Goal: Task Accomplishment & Management: Complete application form

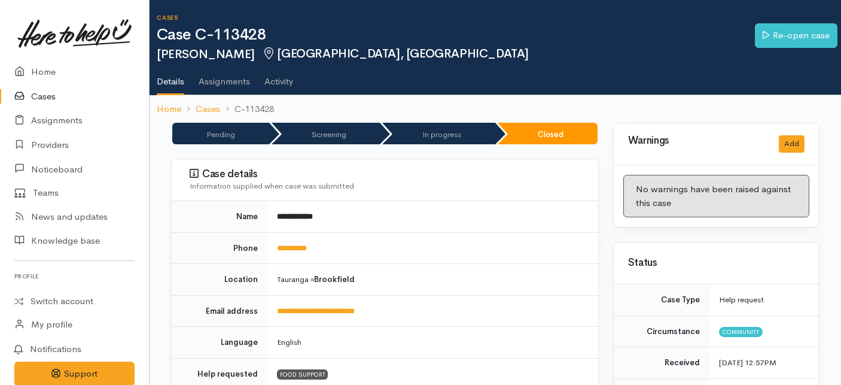
scroll to position [126, 0]
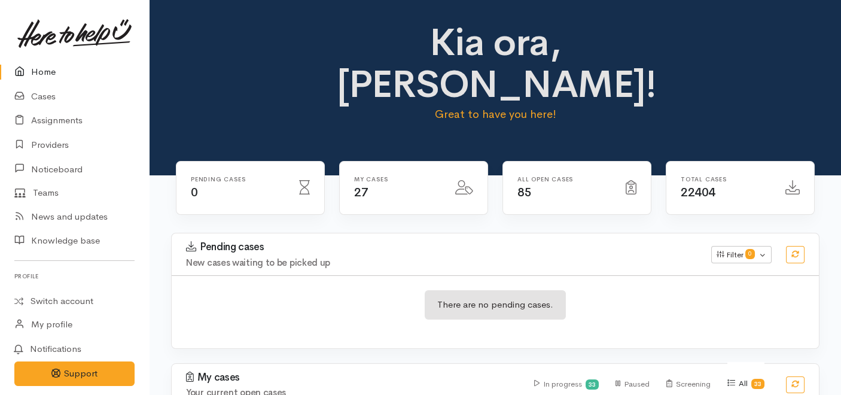
click at [41, 71] on link "Home" at bounding box center [74, 72] width 149 height 25
click at [28, 83] on link "Home" at bounding box center [74, 72] width 149 height 25
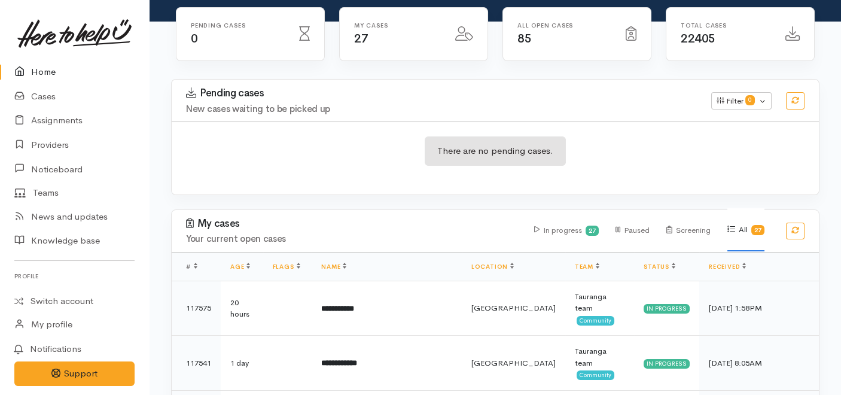
scroll to position [154, 0]
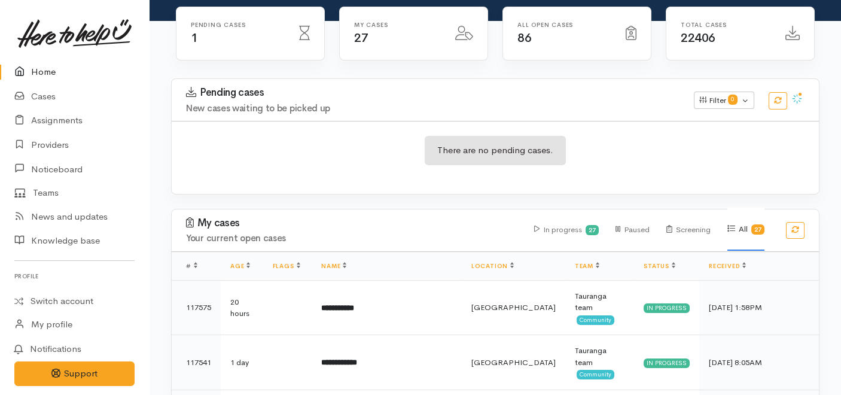
click at [45, 68] on link "Home" at bounding box center [74, 72] width 149 height 25
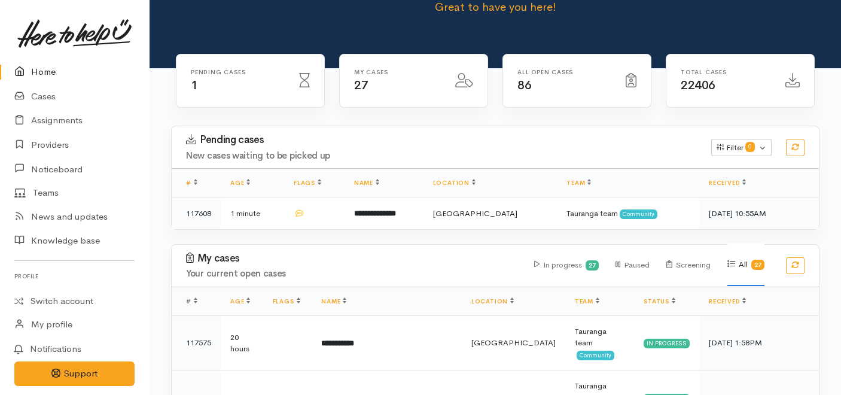
scroll to position [156, 0]
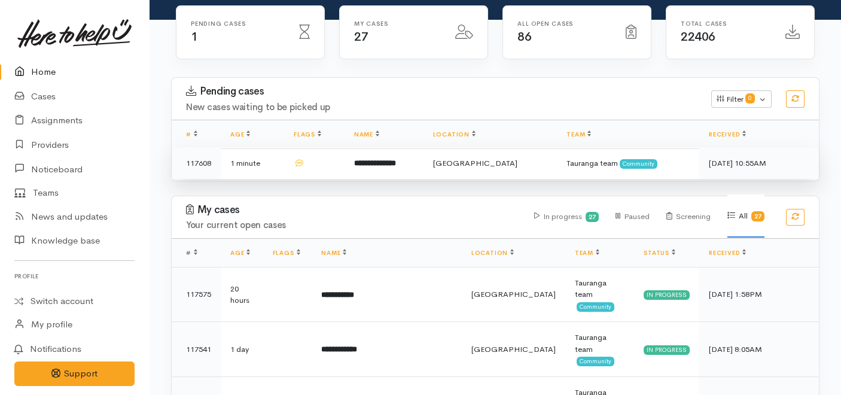
click at [396, 159] on b "**********" at bounding box center [375, 163] width 42 height 8
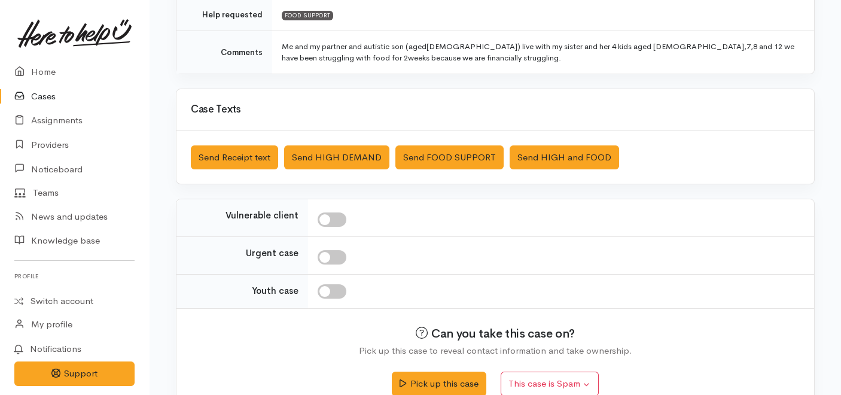
scroll to position [293, 0]
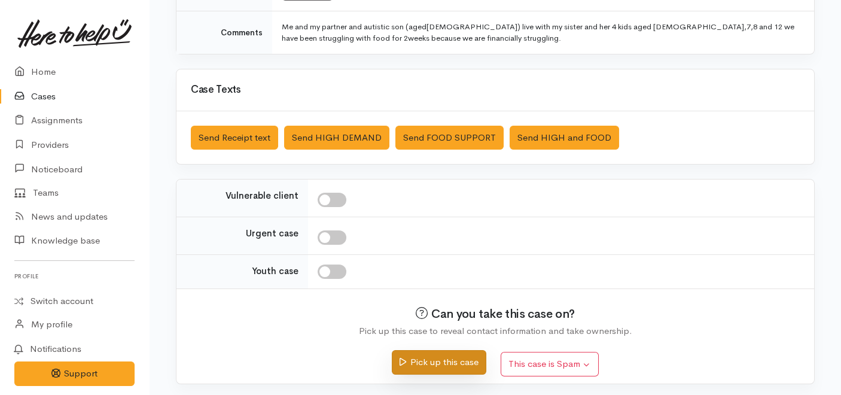
click at [435, 369] on button "Pick up this case" at bounding box center [439, 362] width 94 height 25
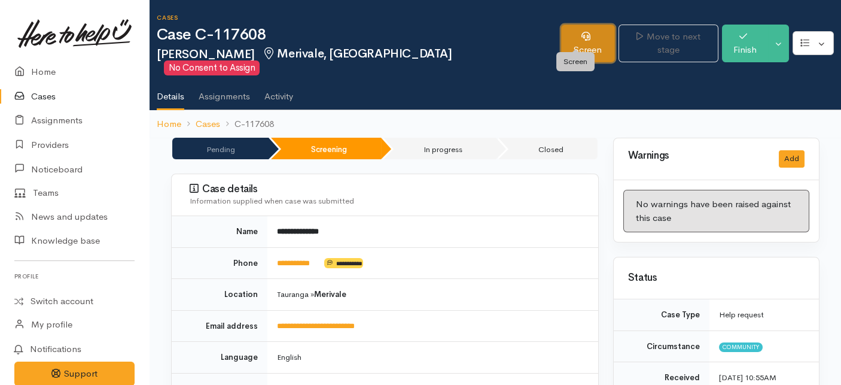
click at [593, 39] on link "Screen" at bounding box center [588, 44] width 54 height 38
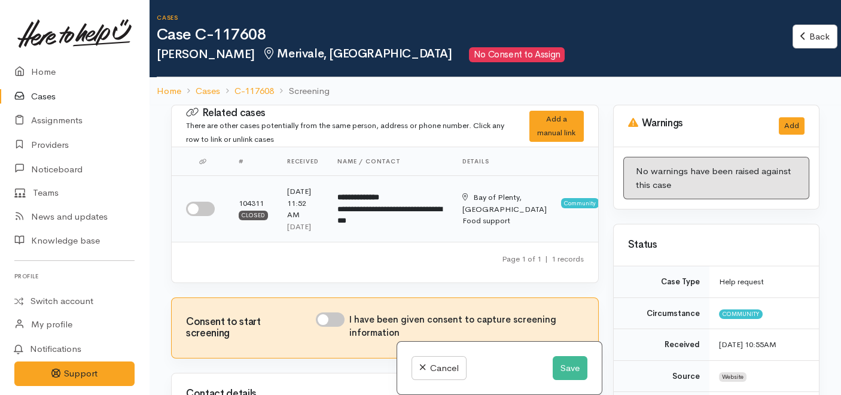
click at [202, 211] on td at bounding box center [200, 209] width 57 height 66
click at [192, 214] on input "checkbox" at bounding box center [200, 209] width 29 height 14
checkbox input "true"
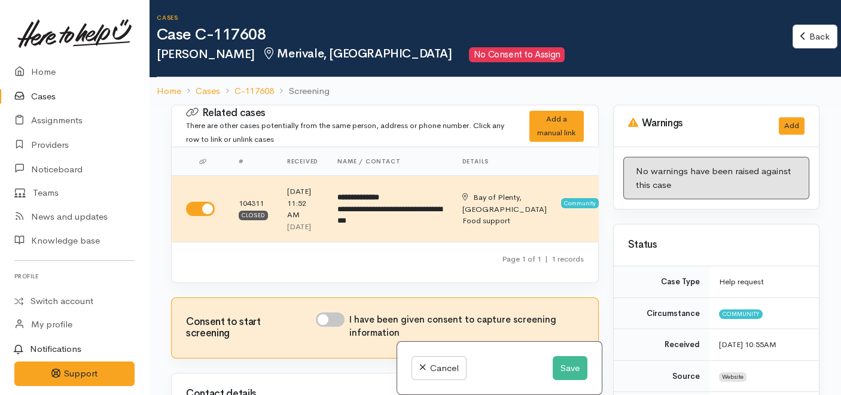
drag, startPoint x: 192, startPoint y: 214, endPoint x: 0, endPoint y: 359, distance: 240.6
click at [0, 359] on html "Support Feedback I've got something to say Back" at bounding box center [420, 197] width 841 height 395
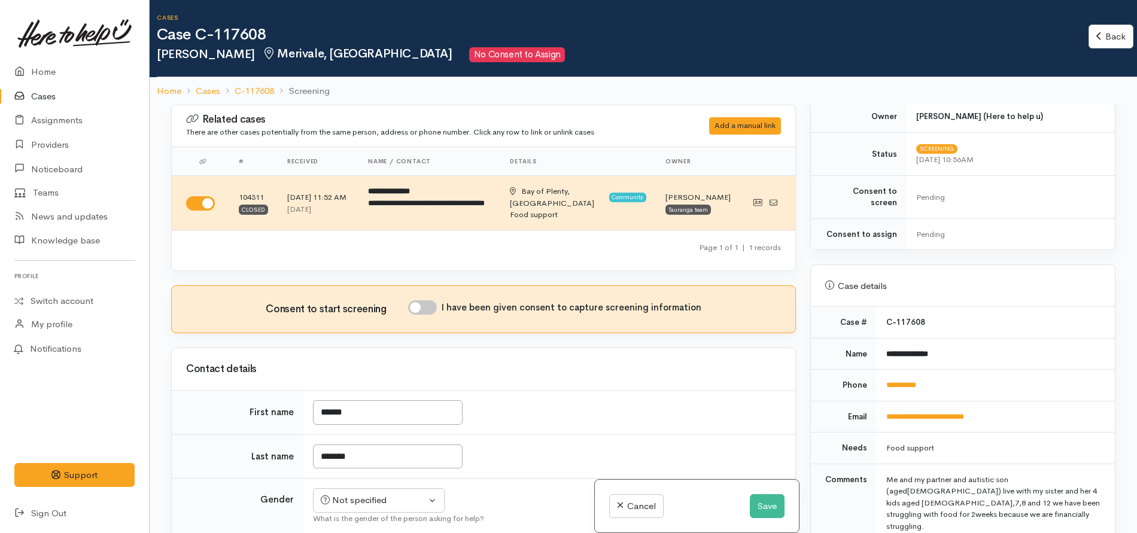
scroll to position [571, 0]
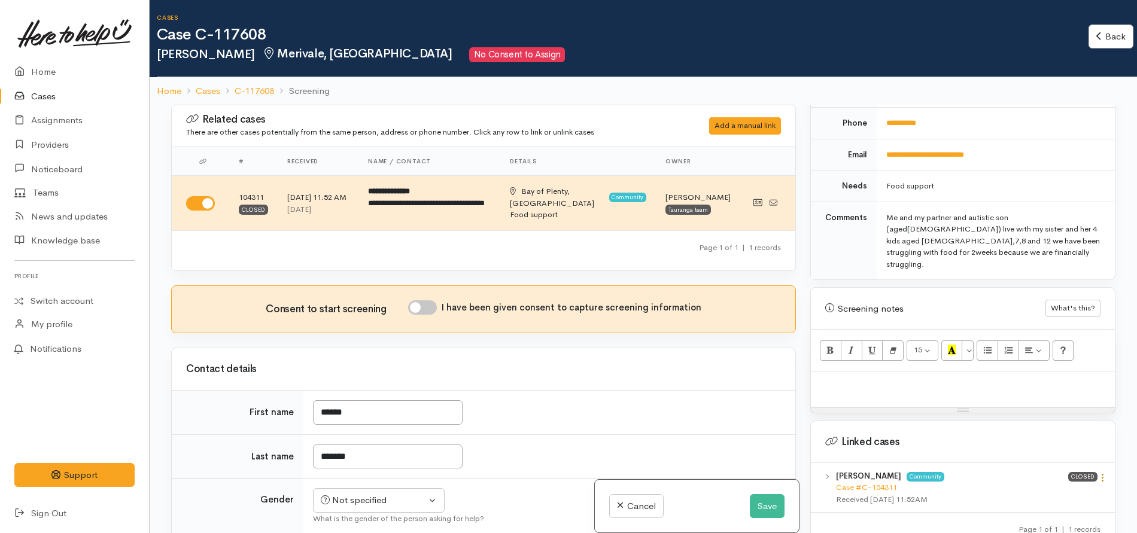
click at [841, 394] on icon at bounding box center [1103, 478] width 10 height 10
click at [841, 394] on link "View case" at bounding box center [1060, 501] width 95 height 19
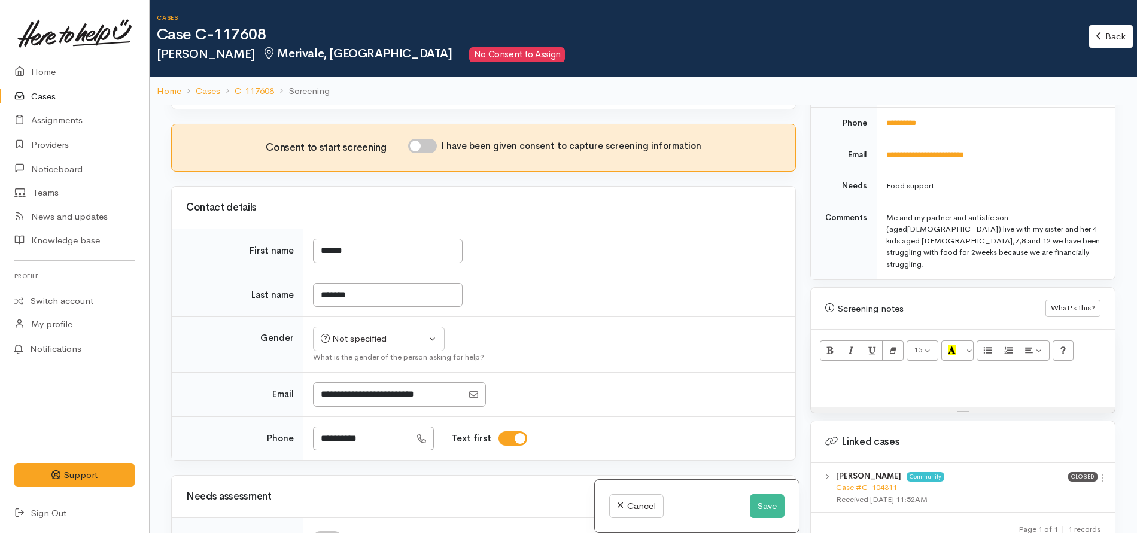
scroll to position [0, 0]
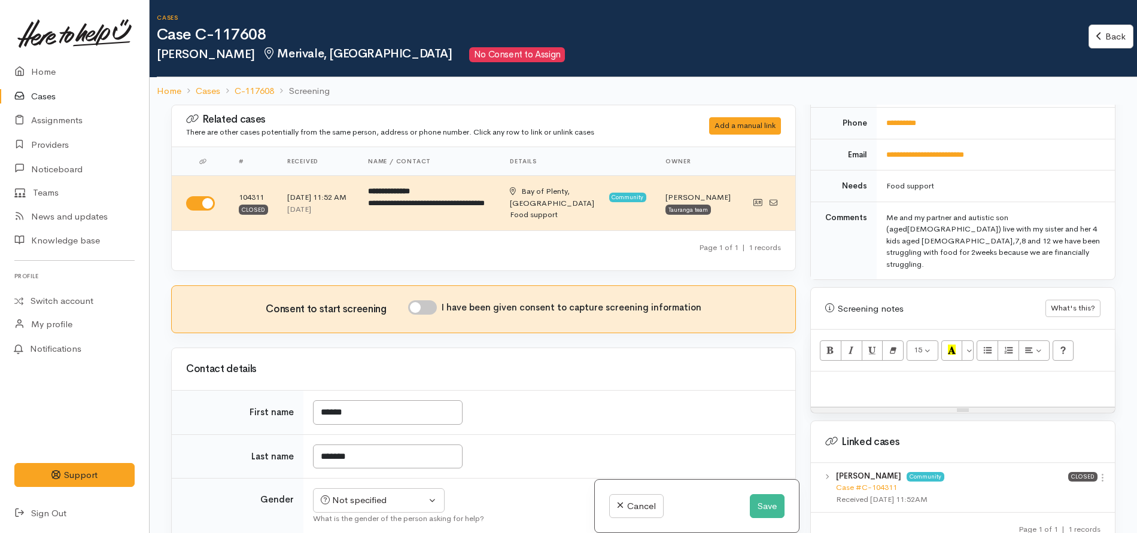
click at [825, 378] on p at bounding box center [963, 385] width 292 height 14
paste div
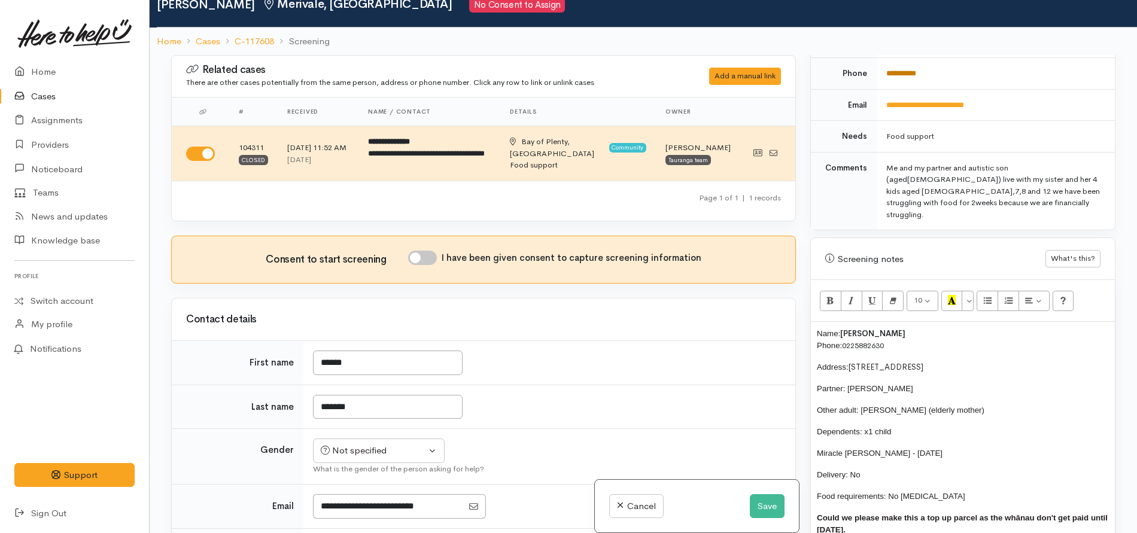
click at [841, 69] on link "**********" at bounding box center [901, 73] width 30 height 8
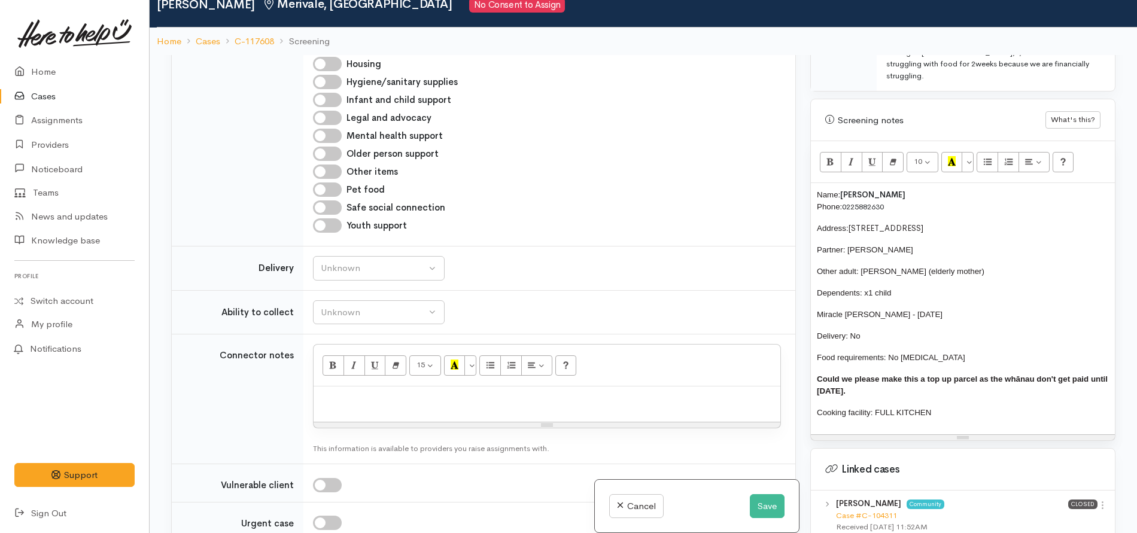
scroll to position [797, 0]
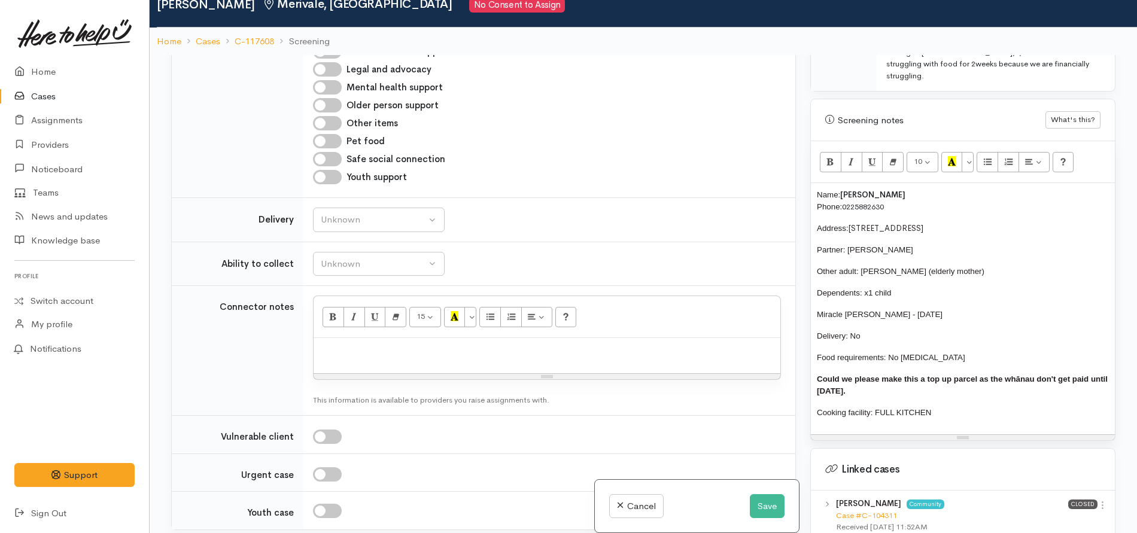
click at [403, 344] on div at bounding box center [547, 355] width 467 height 35
paste div
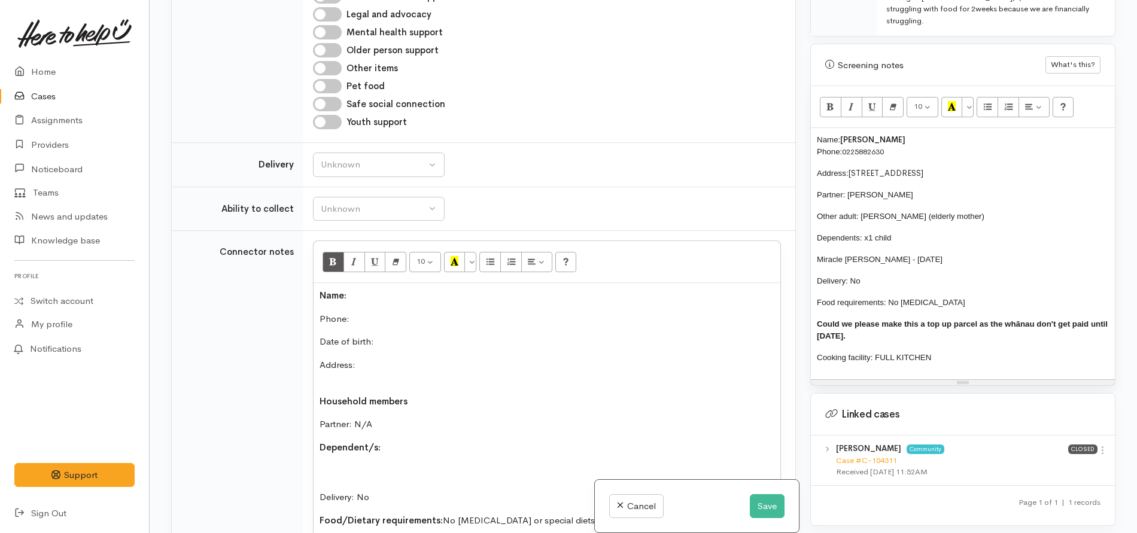
scroll to position [918, 0]
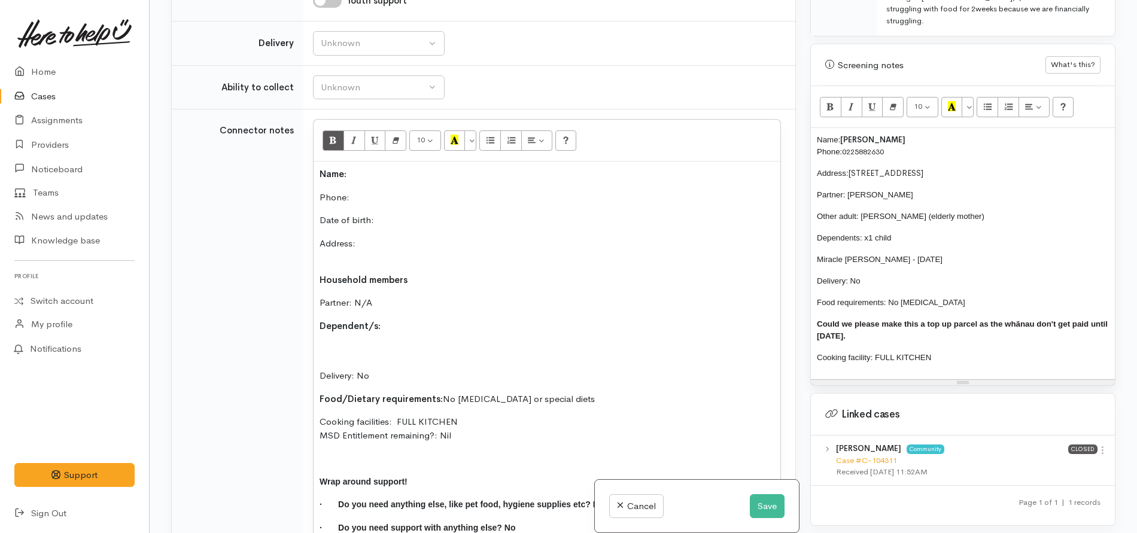
drag, startPoint x: 948, startPoint y: 332, endPoint x: 767, endPoint y: 122, distance: 277.5
click at [767, 122] on div "Related cases There are other cases potentially from the same person, address o…" at bounding box center [643, 266] width 959 height 533
click at [824, 135] on span "Name:" at bounding box center [828, 139] width 23 height 9
click at [817, 135] on span "Name:" at bounding box center [828, 139] width 23 height 9
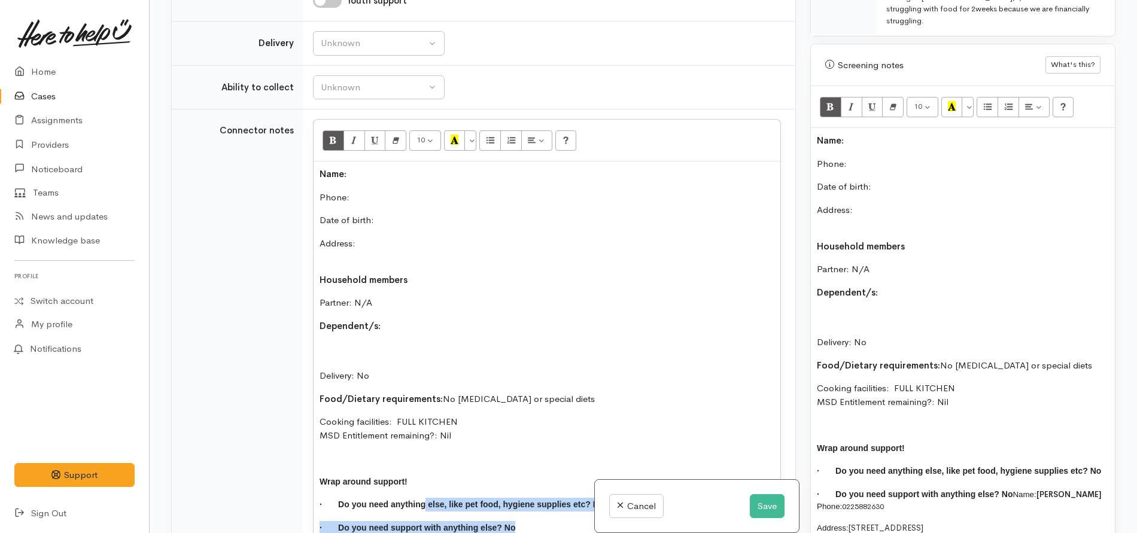
scroll to position [923, 0]
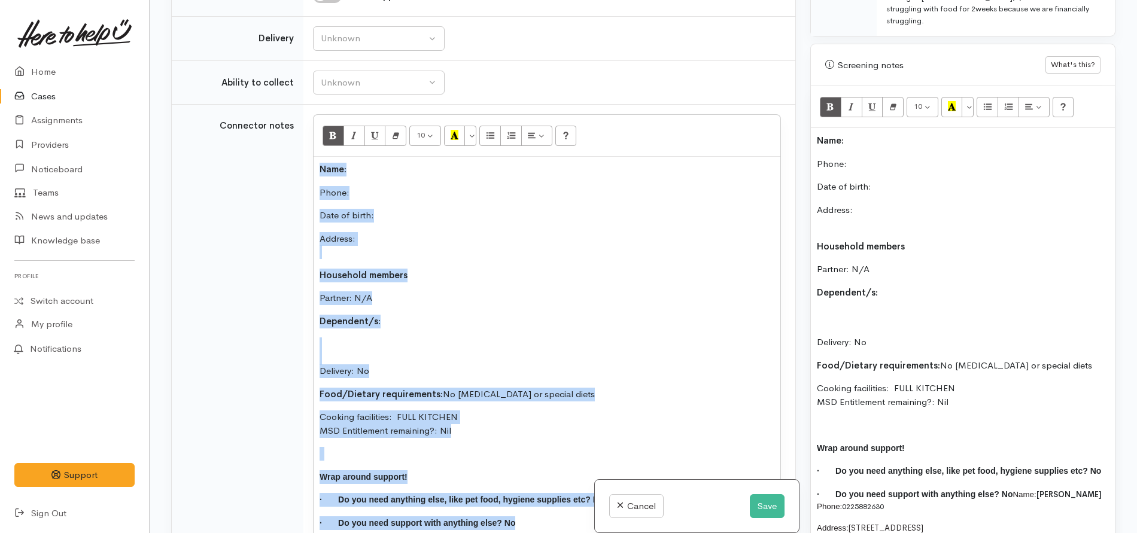
drag, startPoint x: 516, startPoint y: 529, endPoint x: 257, endPoint y: 168, distance: 443.9
click at [257, 168] on tr "Connector notes 10 8 9 10 11 12 14 18 24 36 Background Color Transparent Select…" at bounding box center [484, 347] width 624 height 484
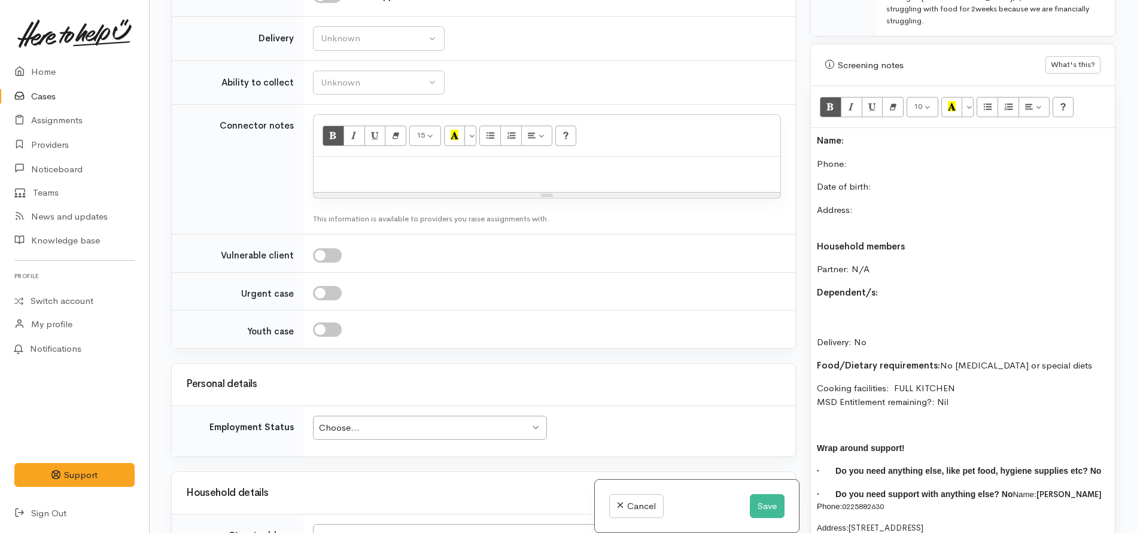
click at [841, 134] on p "Name:" at bounding box center [963, 141] width 292 height 14
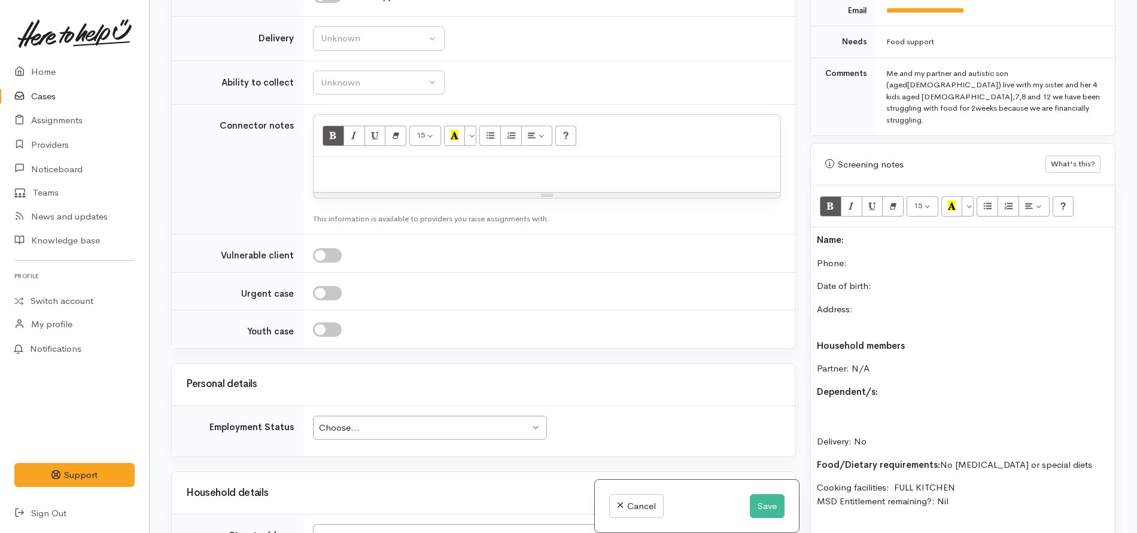
scroll to position [596, 0]
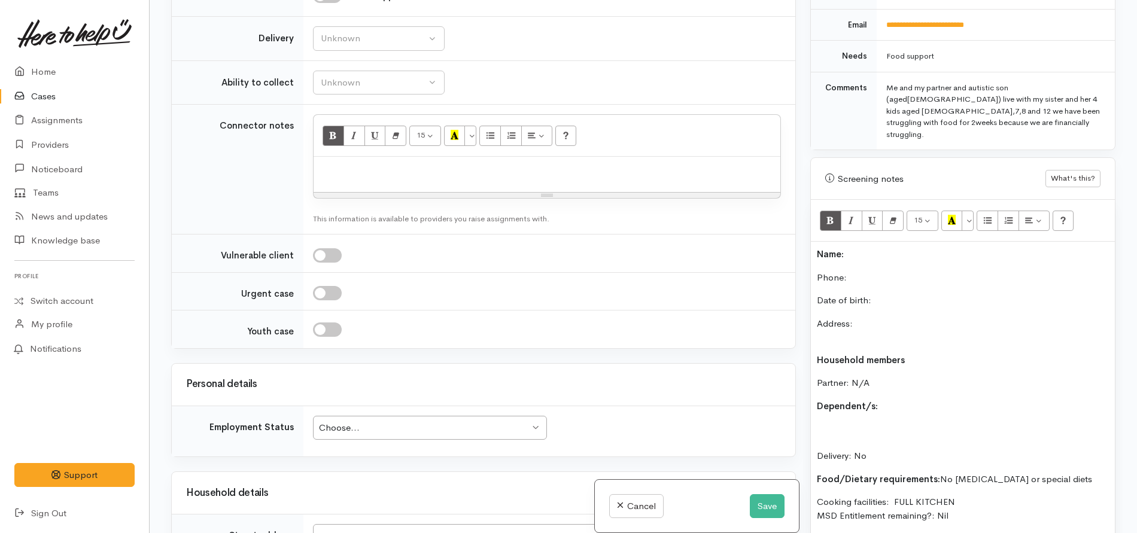
click at [841, 248] on p "Name:" at bounding box center [963, 255] width 292 height 14
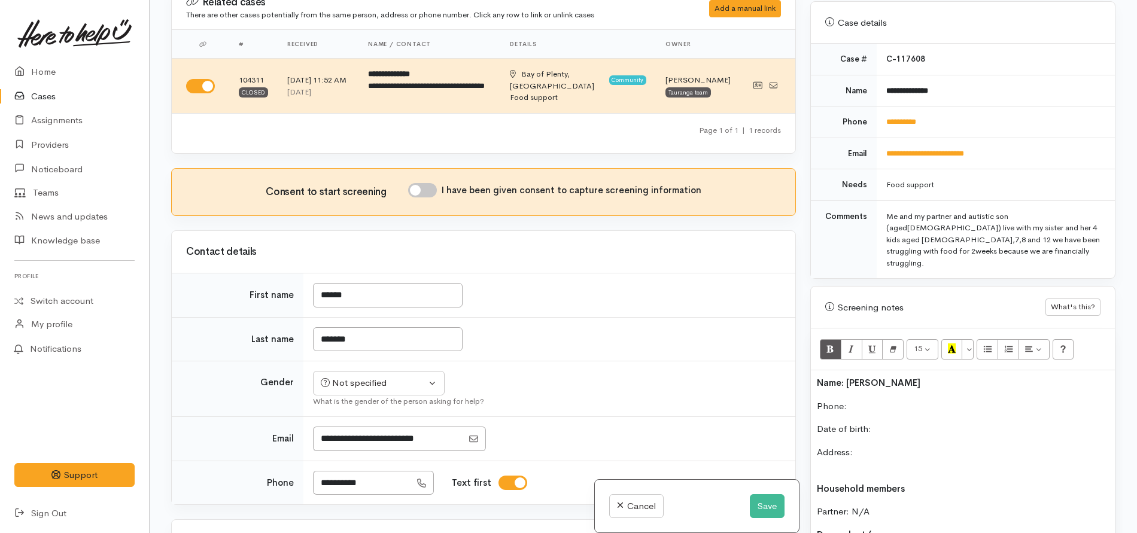
scroll to position [2, 0]
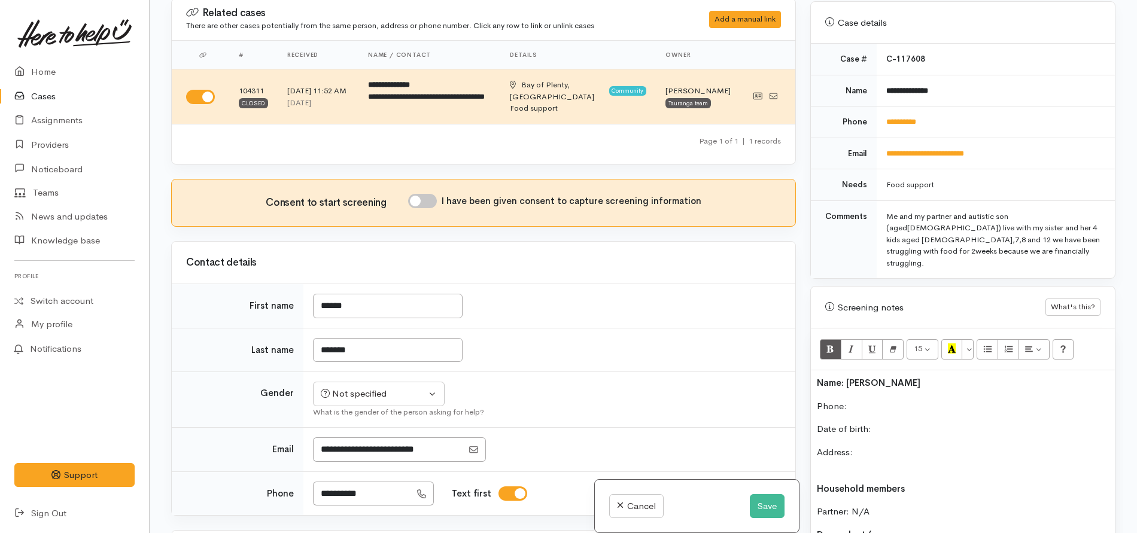
click at [418, 201] on input "I have been given consent to capture screening information" at bounding box center [422, 201] width 29 height 14
checkbox input "true"
click at [354, 387] on button "Not specified" at bounding box center [379, 394] width 132 height 25
click at [369, 394] on link "[DEMOGRAPHIC_DATA]" at bounding box center [384, 458] width 141 height 19
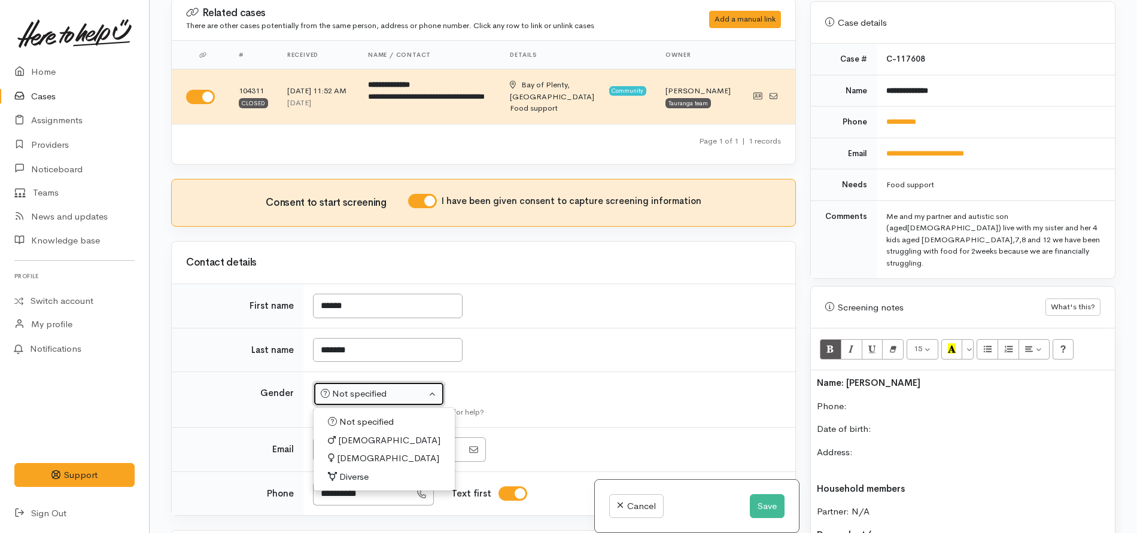
select select "[DEMOGRAPHIC_DATA]"
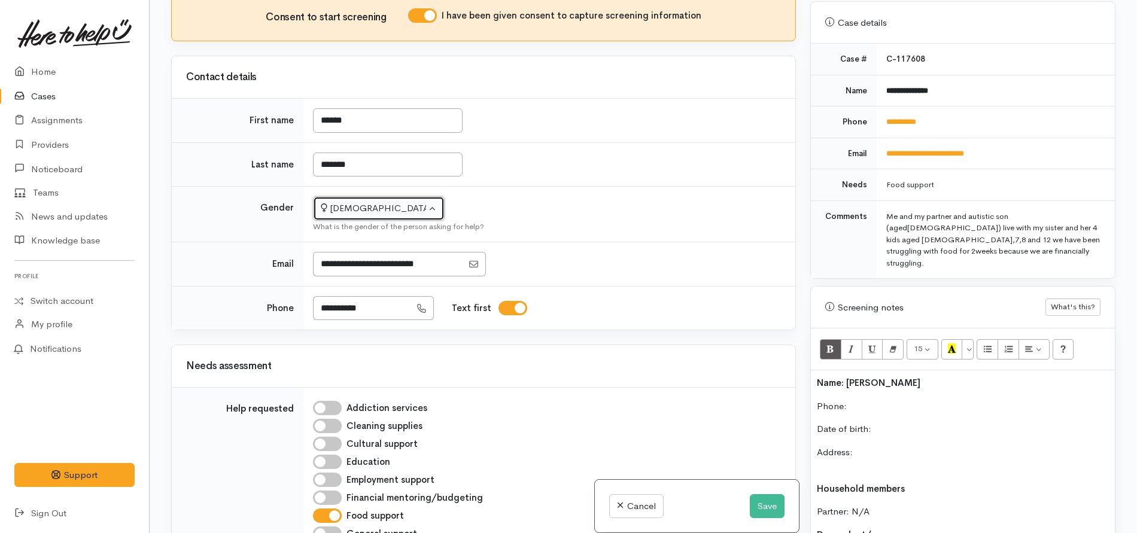
scroll to position [189, 0]
click at [841, 394] on p "Date of birth:" at bounding box center [963, 430] width 292 height 14
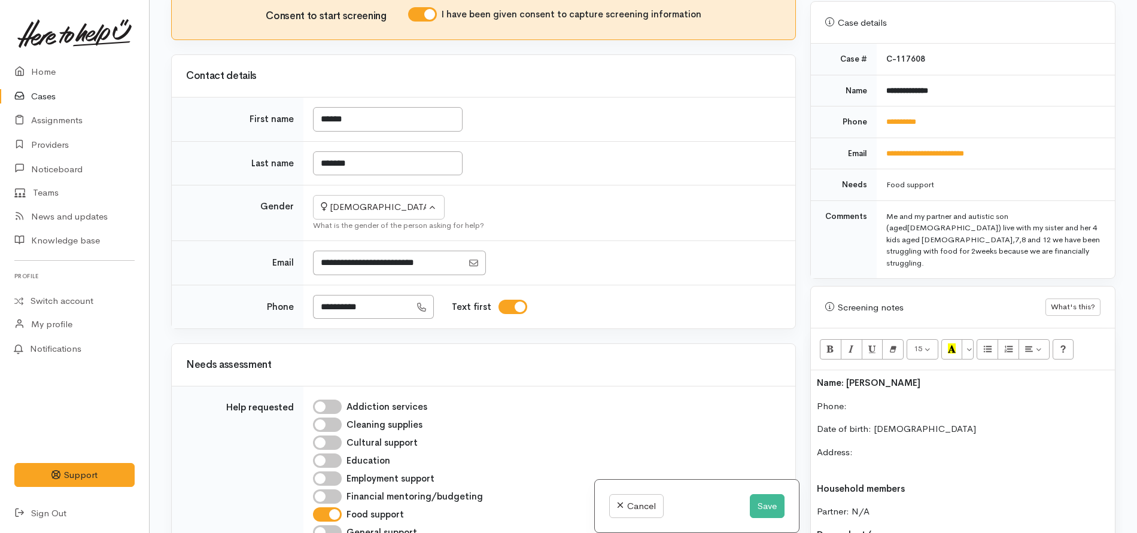
click at [841, 394] on p "Phone:" at bounding box center [963, 407] width 292 height 14
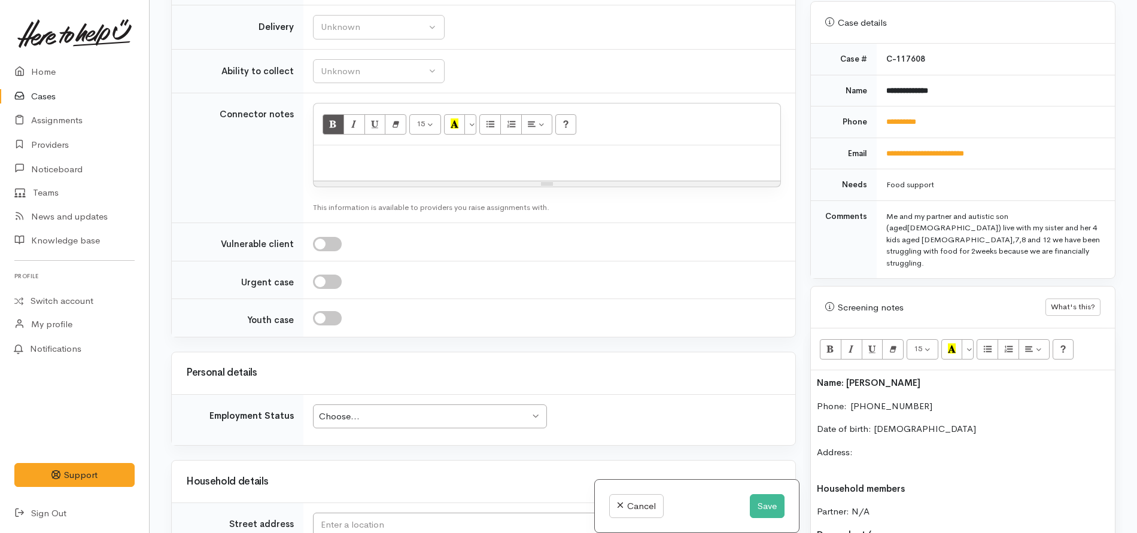
scroll to position [986, 0]
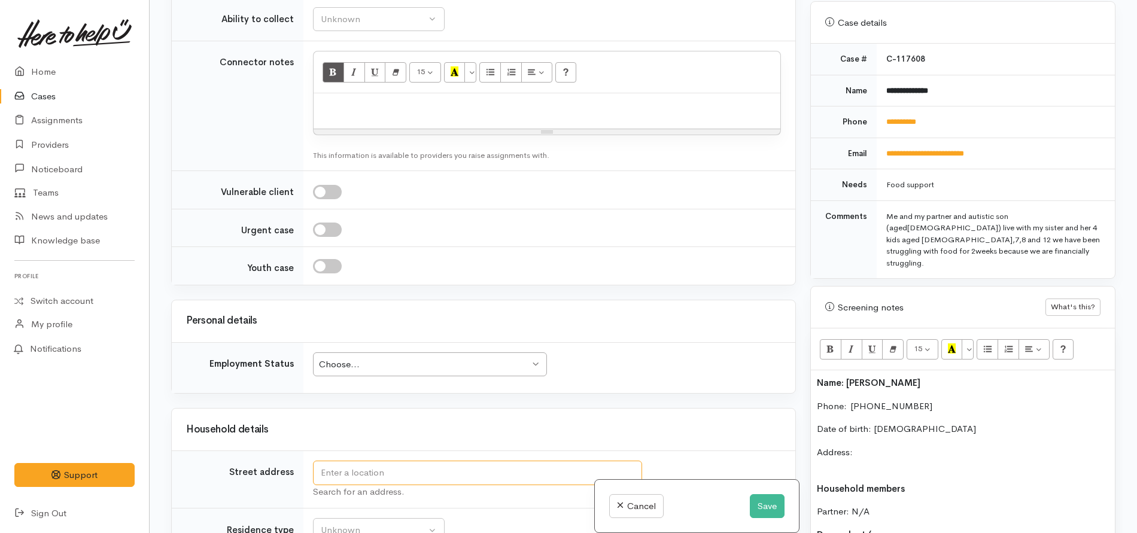
click at [345, 394] on input "text" at bounding box center [477, 473] width 329 height 25
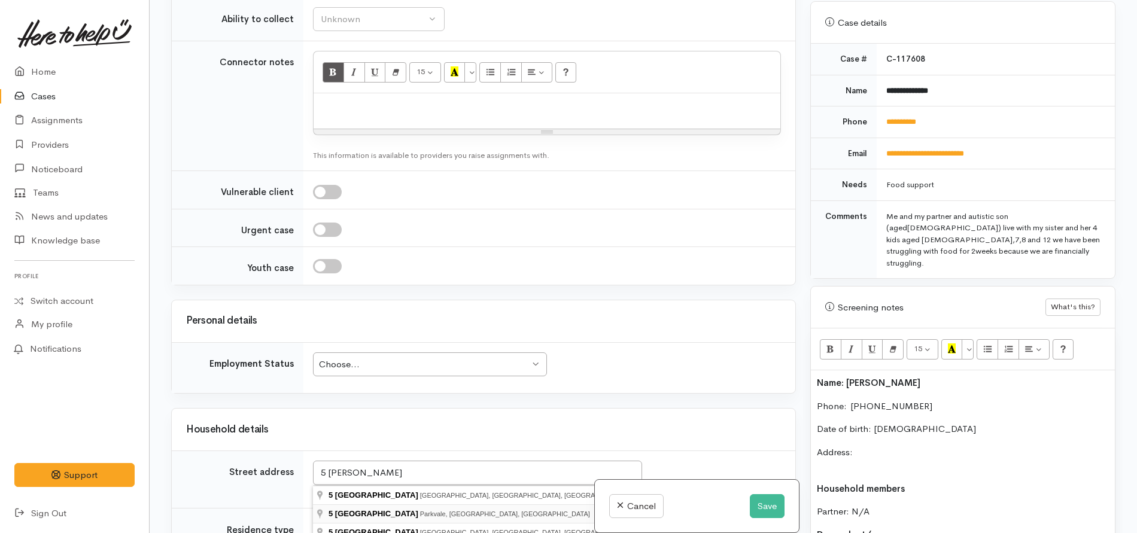
type input "5 Somerset Grove, Parkvale, Tauranga, New Zealand"
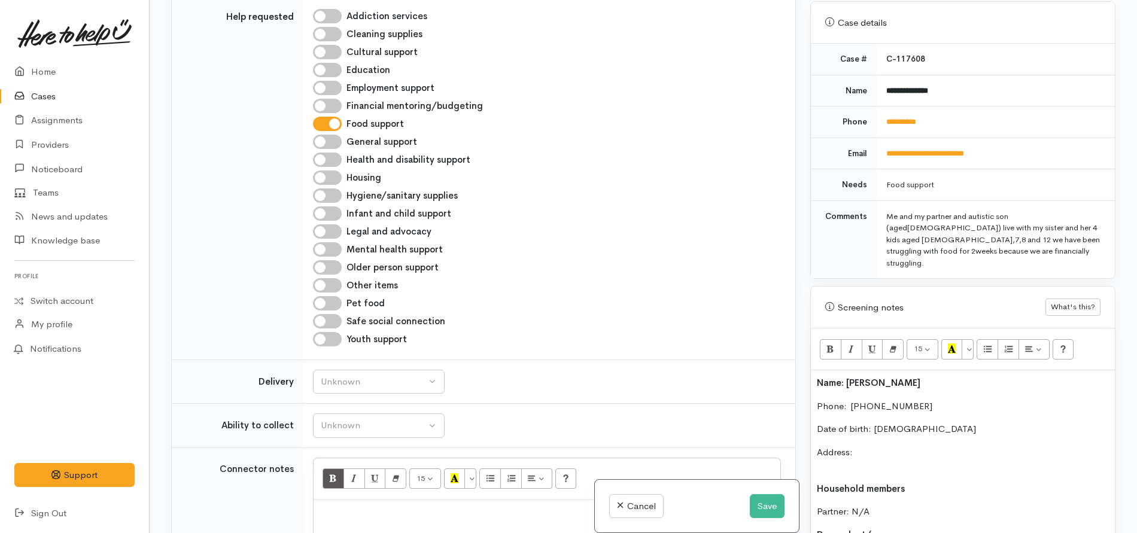
scroll to position [1260, 0]
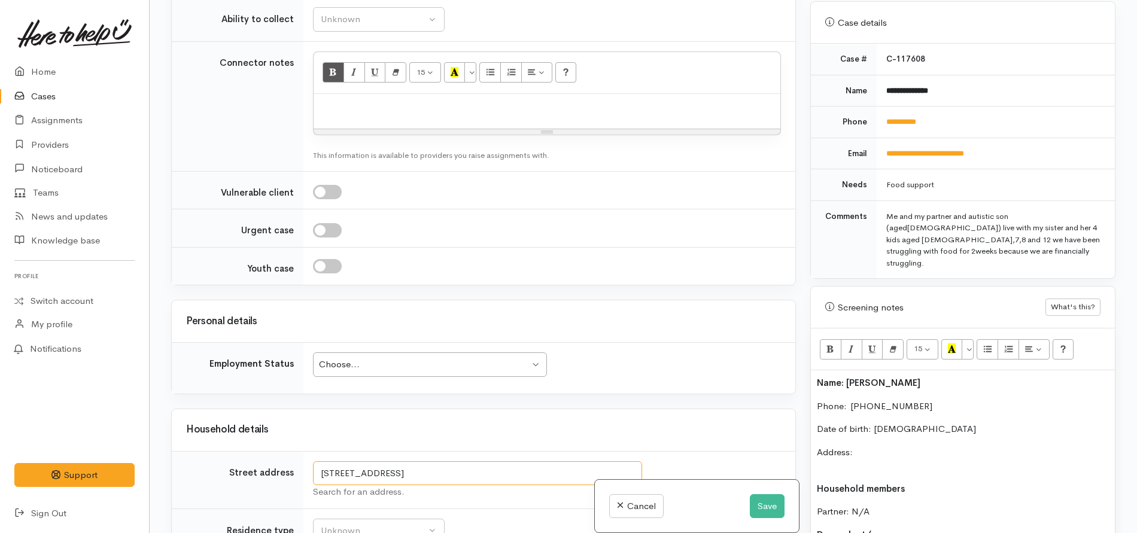
drag, startPoint x: 540, startPoint y: 472, endPoint x: 296, endPoint y: 465, distance: 244.3
click at [296, 394] on tr "Street address 5 Somerset Grove, Parkvale, Tauranga, New Zealand Search for an …" at bounding box center [484, 479] width 624 height 57
click at [841, 394] on p "Address:" at bounding box center [963, 459] width 292 height 27
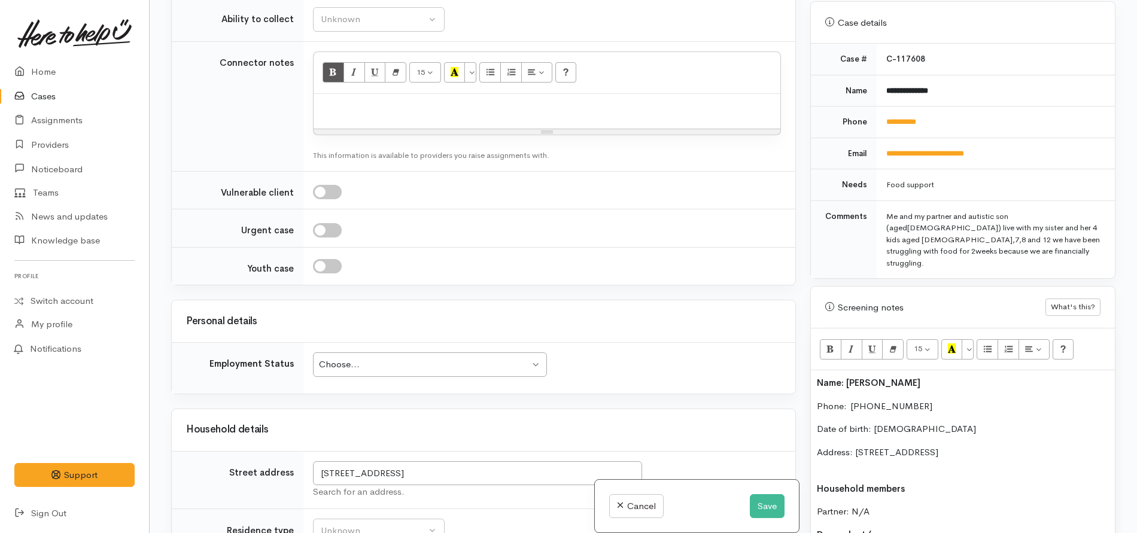
click at [832, 394] on p "Address: 5 Somerset Grove, Parkvale, Tauranga, New Zealand" at bounding box center [963, 459] width 292 height 27
click at [412, 364] on div "Choose..." at bounding box center [424, 365] width 211 height 14
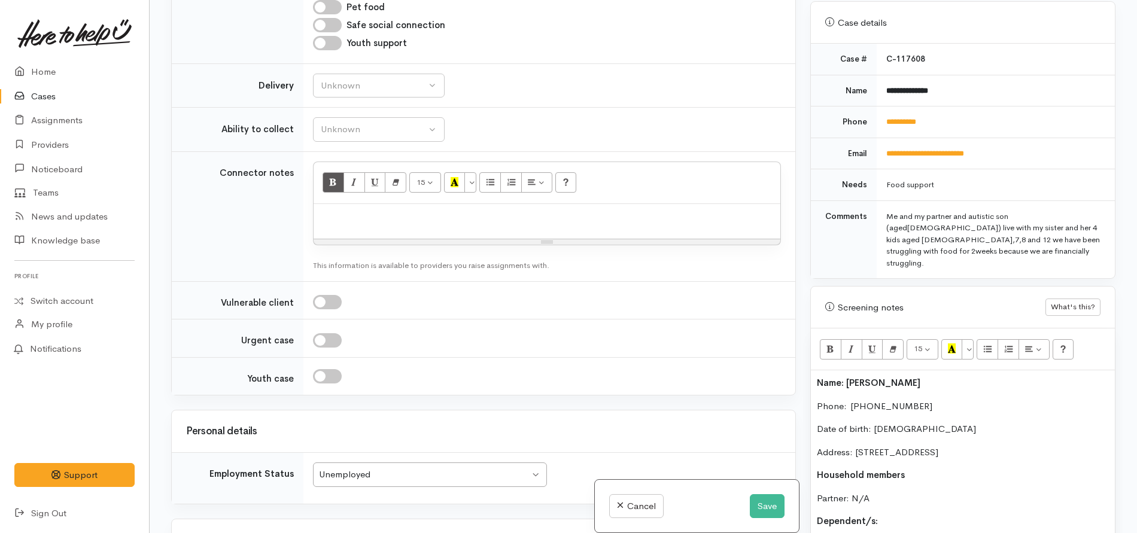
scroll to position [1149, 0]
click at [332, 88] on div "Unknown" at bounding box center [373, 87] width 105 height 14
click at [336, 195] on span "No" at bounding box center [334, 199] width 13 height 14
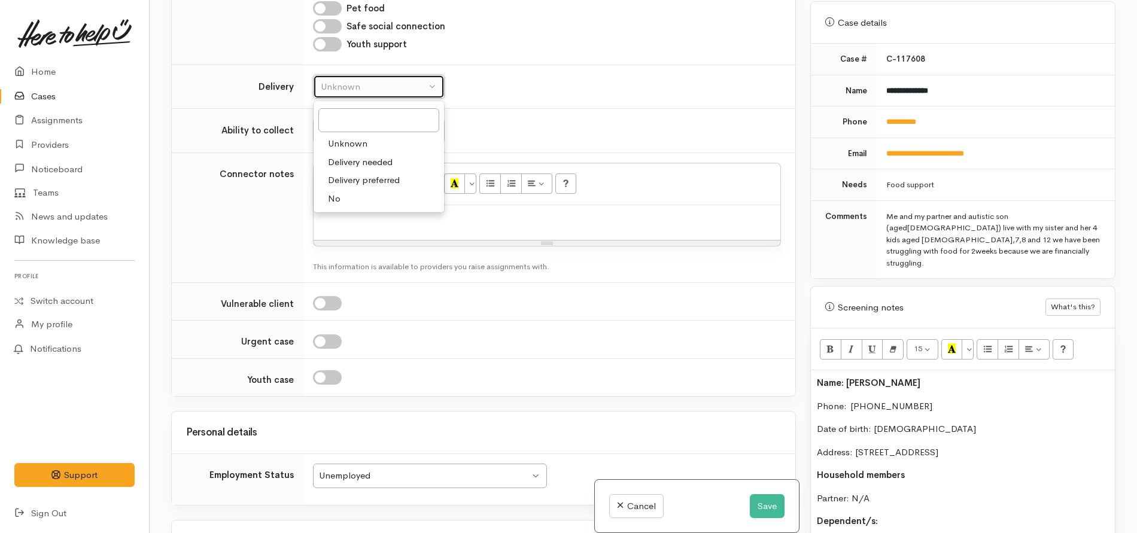
select select "1"
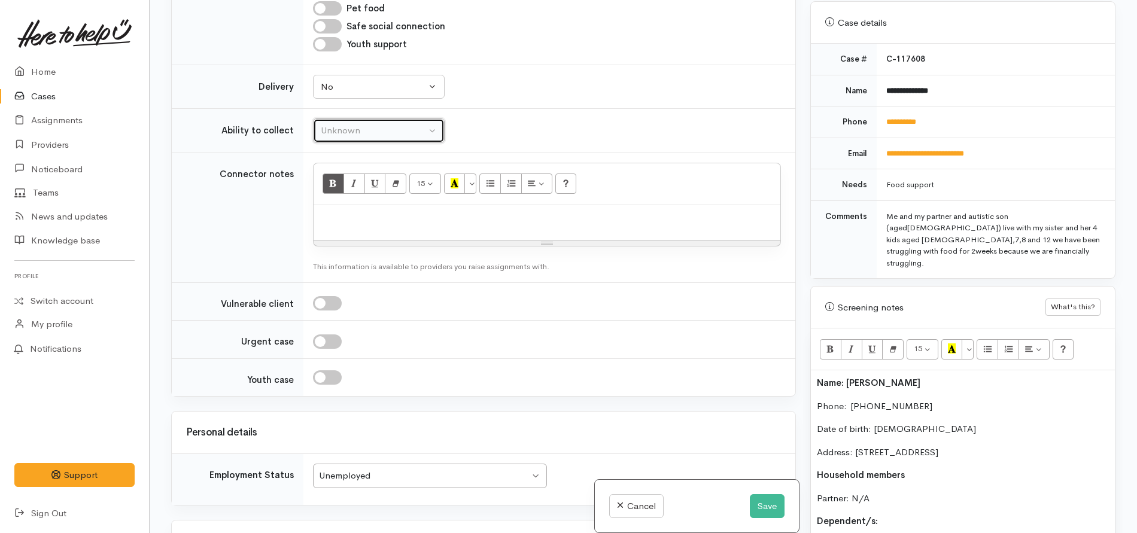
click at [338, 126] on div "Unknown" at bounding box center [373, 131] width 105 height 14
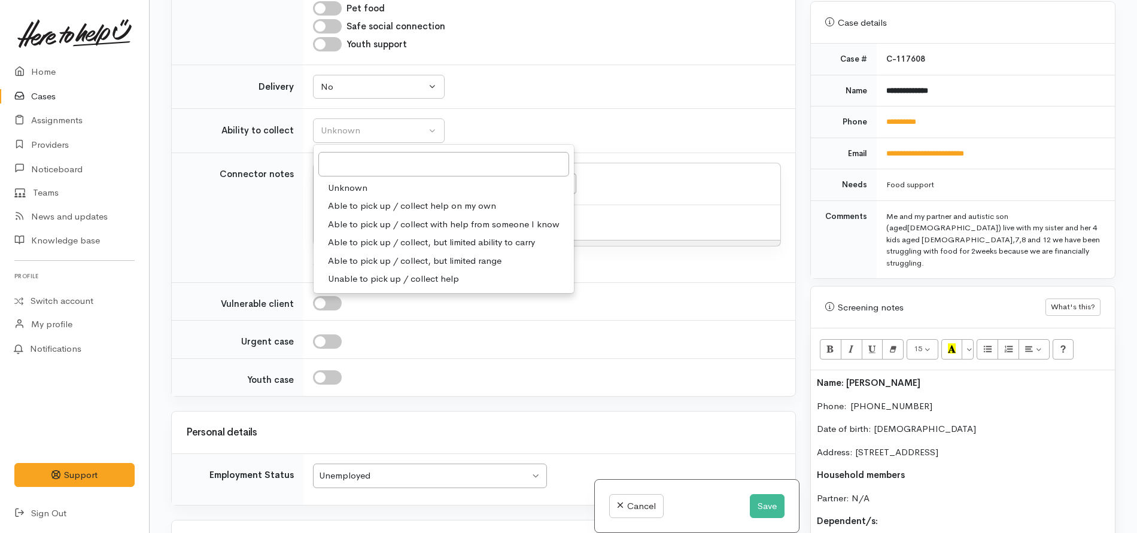
click at [346, 202] on span "Able to pick up / collect help on my own" at bounding box center [412, 206] width 168 height 14
select select "2"
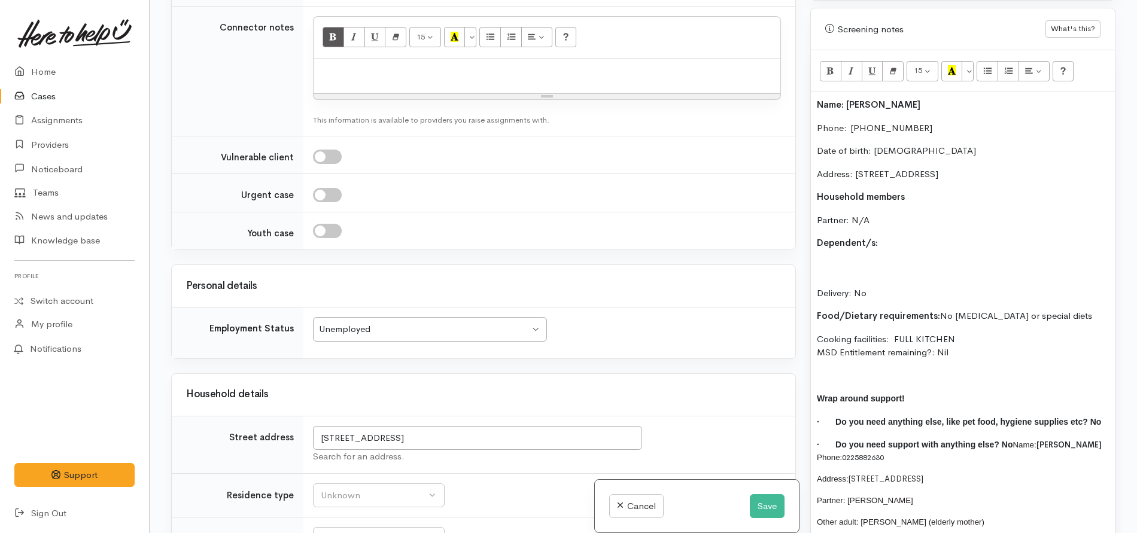
scroll to position [747, 0]
click at [841, 212] on p "Partner: N/A" at bounding box center [963, 219] width 292 height 14
click at [841, 226] on div "Name: Pamela Nielsen Phone:  0225881399 Date of birth: 12/09/1991 Address: 5 So…" at bounding box center [963, 387] width 304 height 593
click at [841, 235] on p "Dependent/s:" at bounding box center [963, 242] width 292 height 14
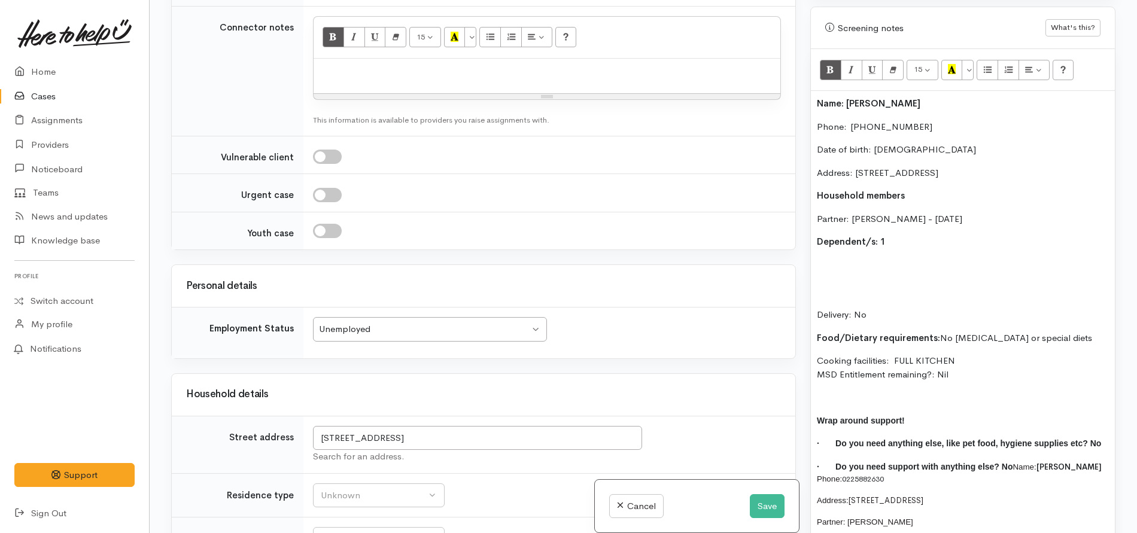
click at [829, 281] on p "Delivery: No" at bounding box center [963, 301] width 292 height 41
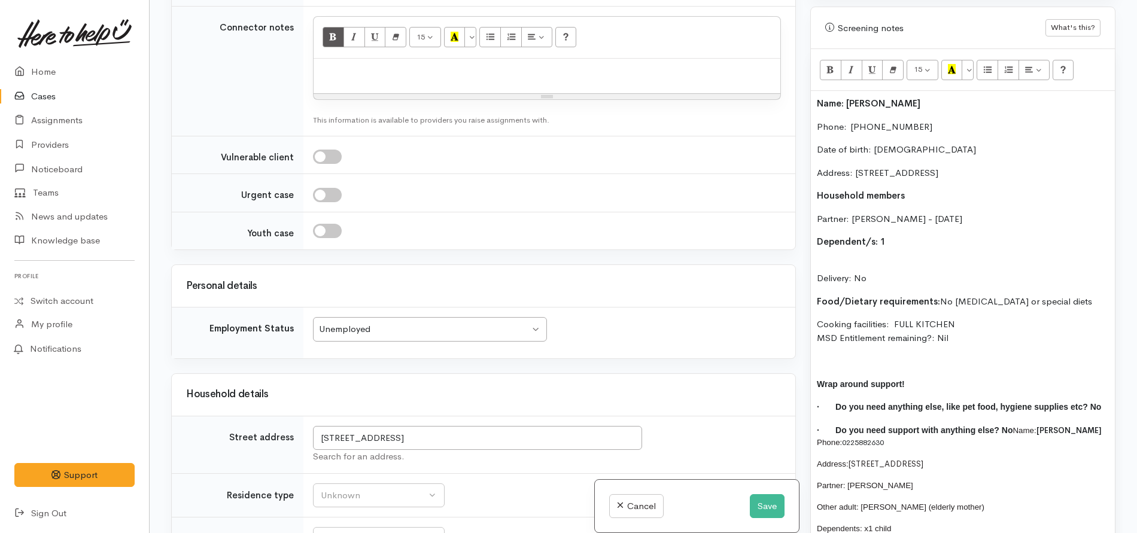
click at [824, 259] on p "Delivery: No" at bounding box center [963, 272] width 292 height 27
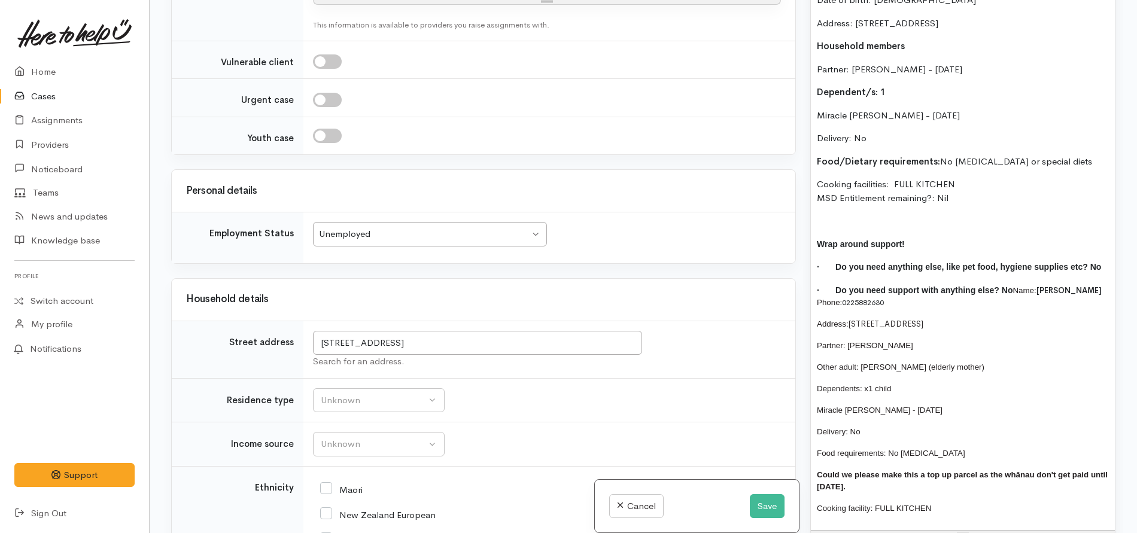
scroll to position [898, 0]
drag, startPoint x: 941, startPoint y: 485, endPoint x: 782, endPoint y: 203, distance: 323.7
click at [782, 203] on div "Related cases There are other cases potentially from the same person, address o…" at bounding box center [643, 266] width 959 height 533
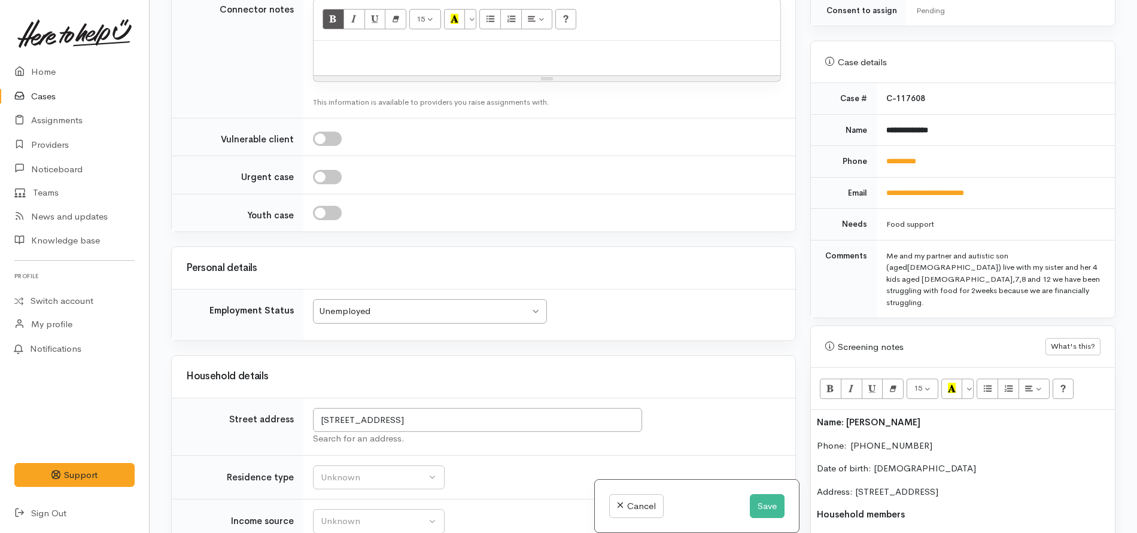
scroll to position [713, 0]
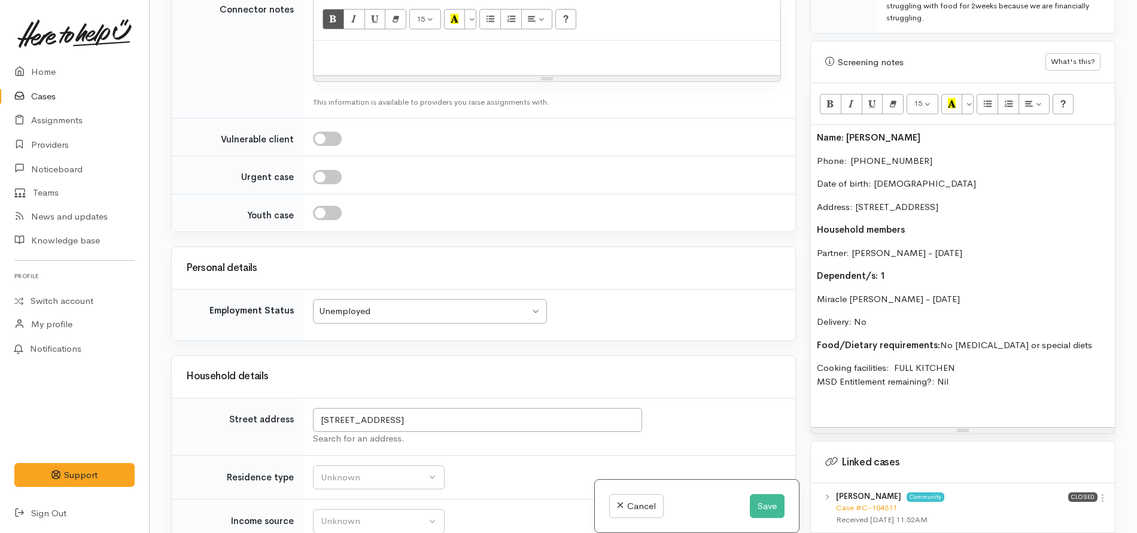
click at [815, 125] on div "Name: Pamela Nielsen Phone:  0225881399 Date of birth: 12/09/1991 Address: 5 So…" at bounding box center [963, 276] width 304 height 302
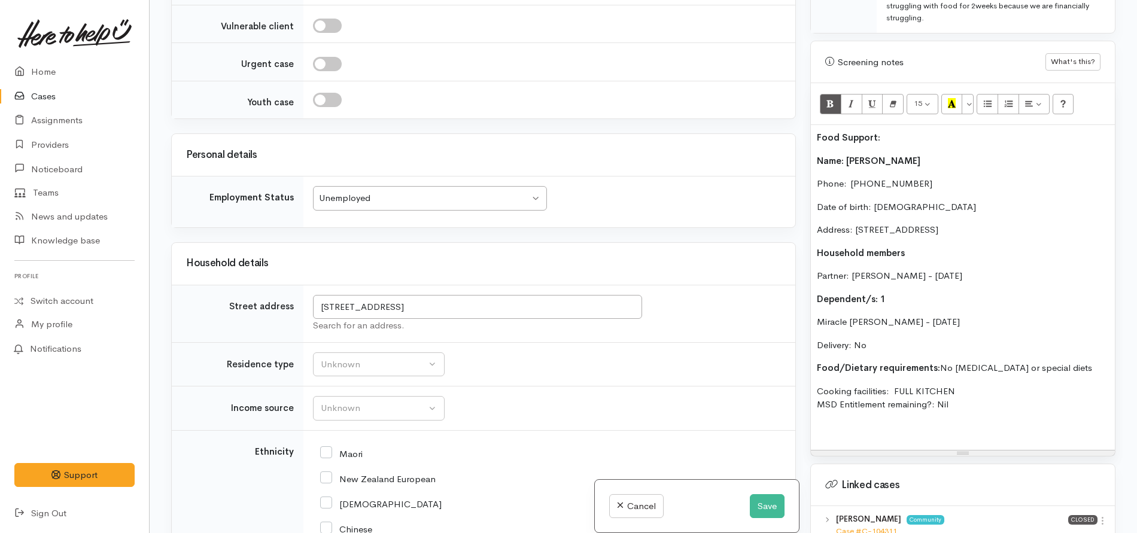
scroll to position [1430, 0]
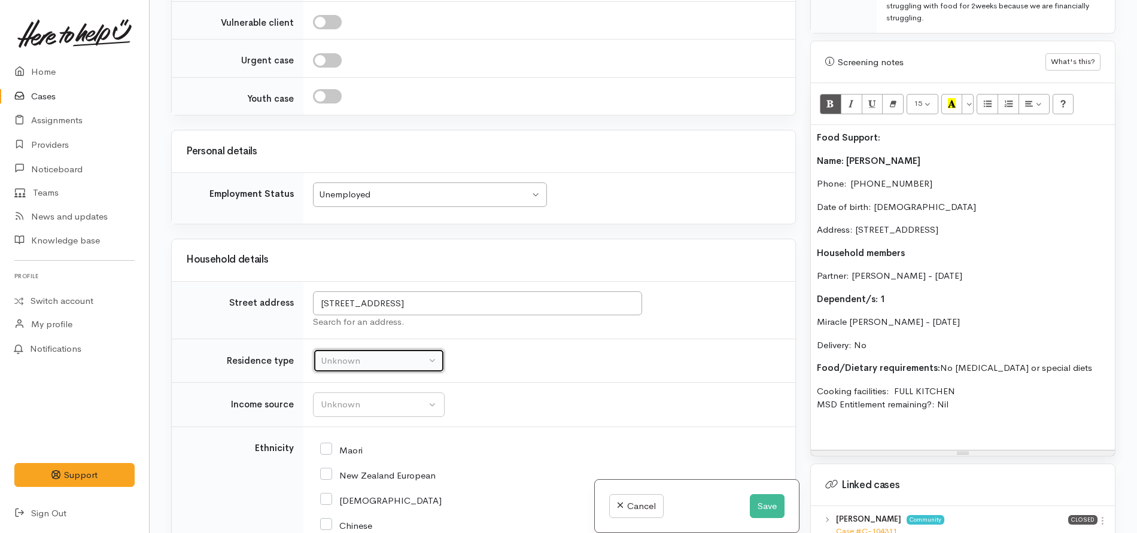
click at [340, 357] on div "Unknown" at bounding box center [373, 361] width 105 height 14
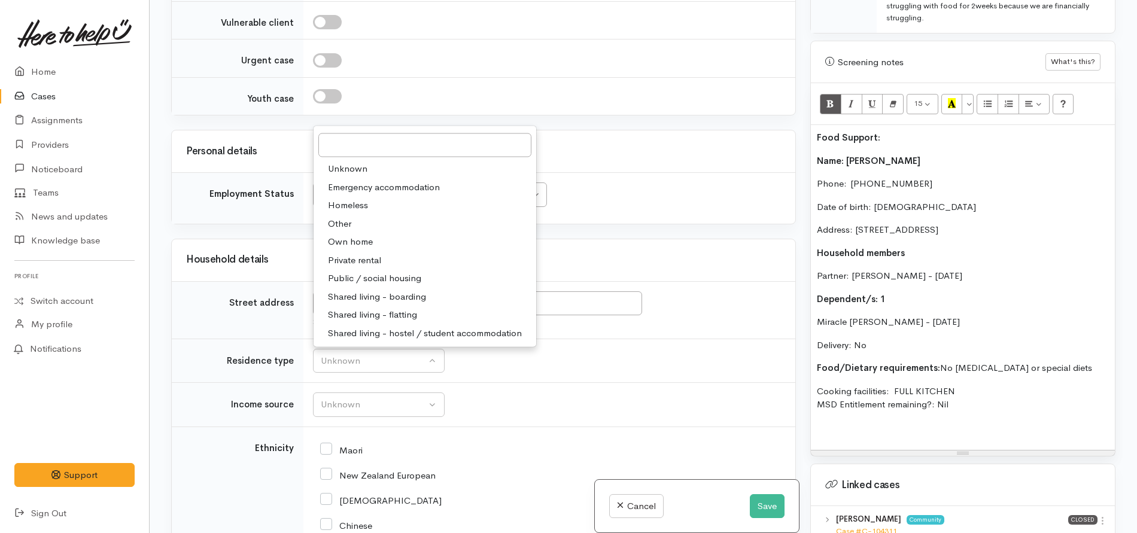
click at [360, 302] on span "Shared living - boarding" at bounding box center [377, 297] width 98 height 14
select select "4"
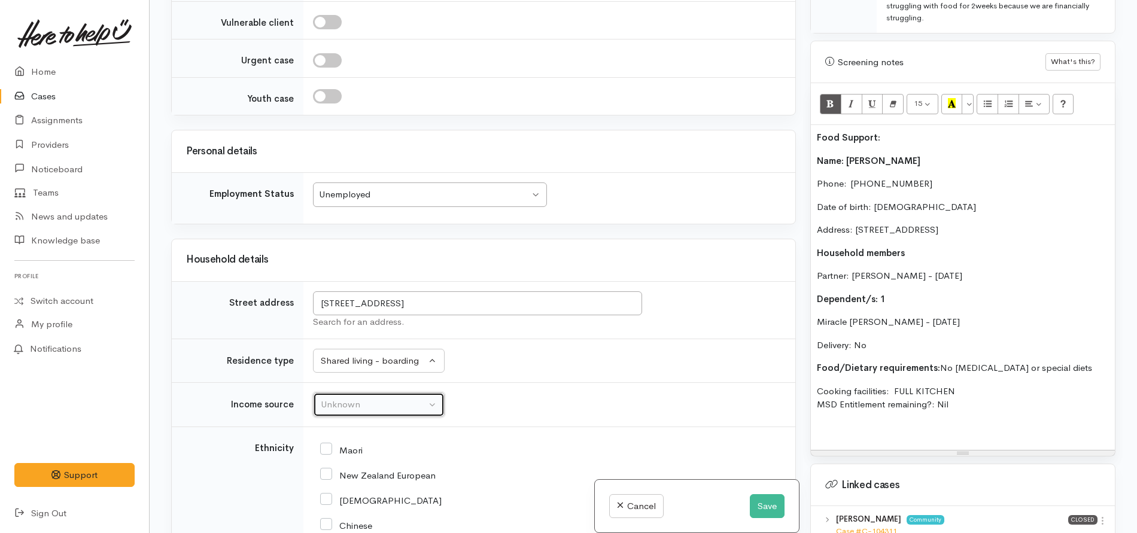
click at [345, 394] on div "Unknown" at bounding box center [373, 405] width 105 height 14
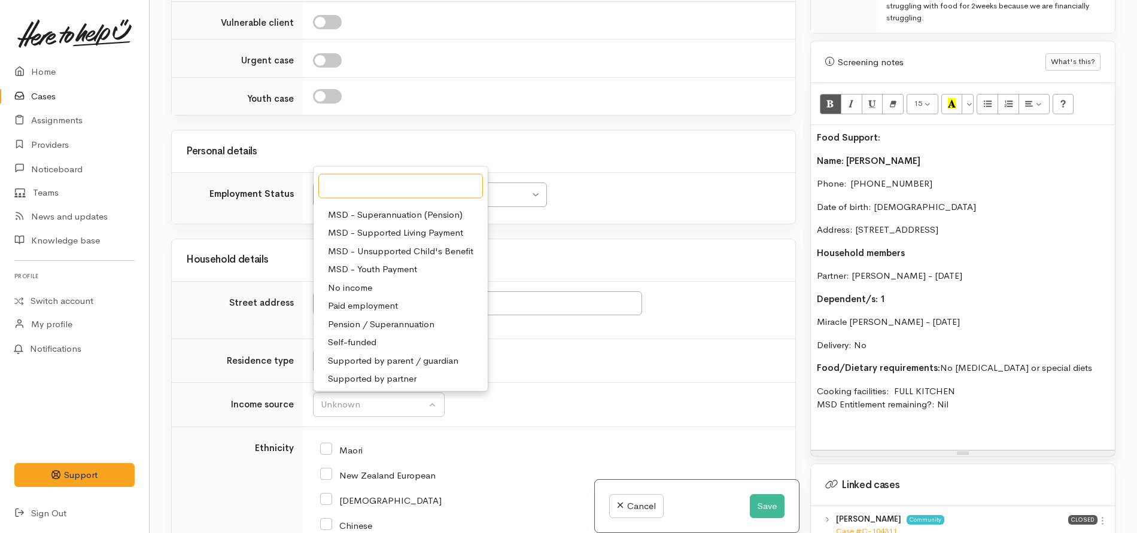
scroll to position [180, 0]
click at [366, 379] on span "Supported by partner" at bounding box center [372, 377] width 89 height 14
select select "17"
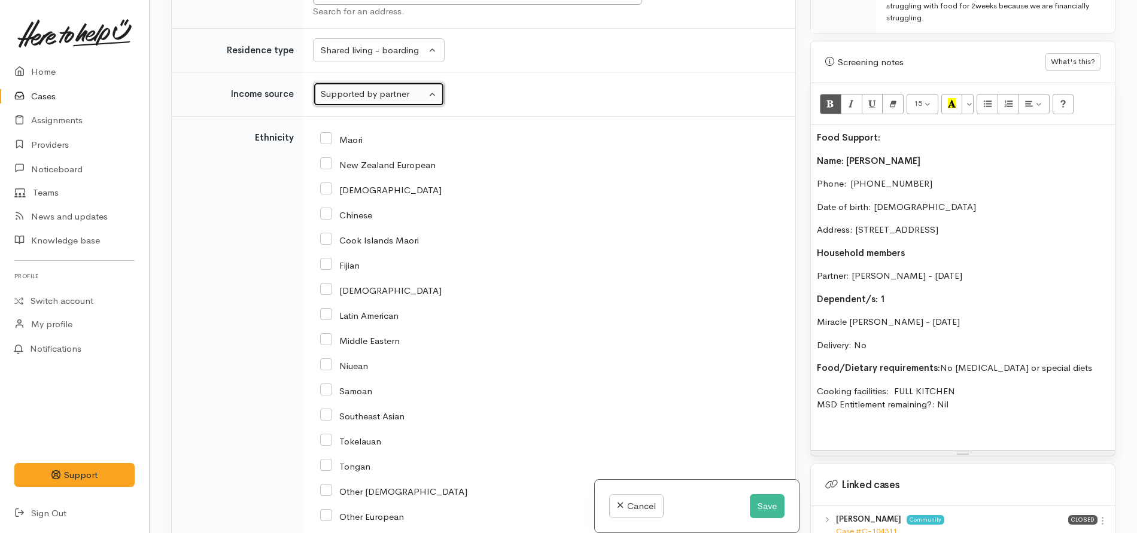
scroll to position [1742, 0]
click at [331, 388] on input "Samoan" at bounding box center [346, 388] width 52 height 11
checkbox input "true"
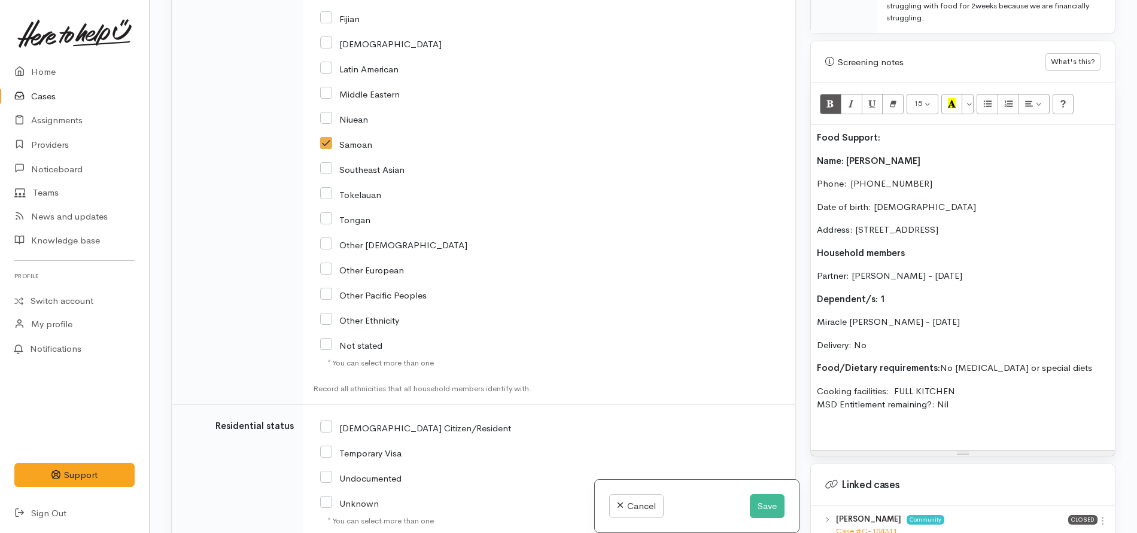
scroll to position [1990, 0]
click at [330, 394] on input "NZ Citizen/Resident" at bounding box center [415, 424] width 191 height 11
checkbox input "true"
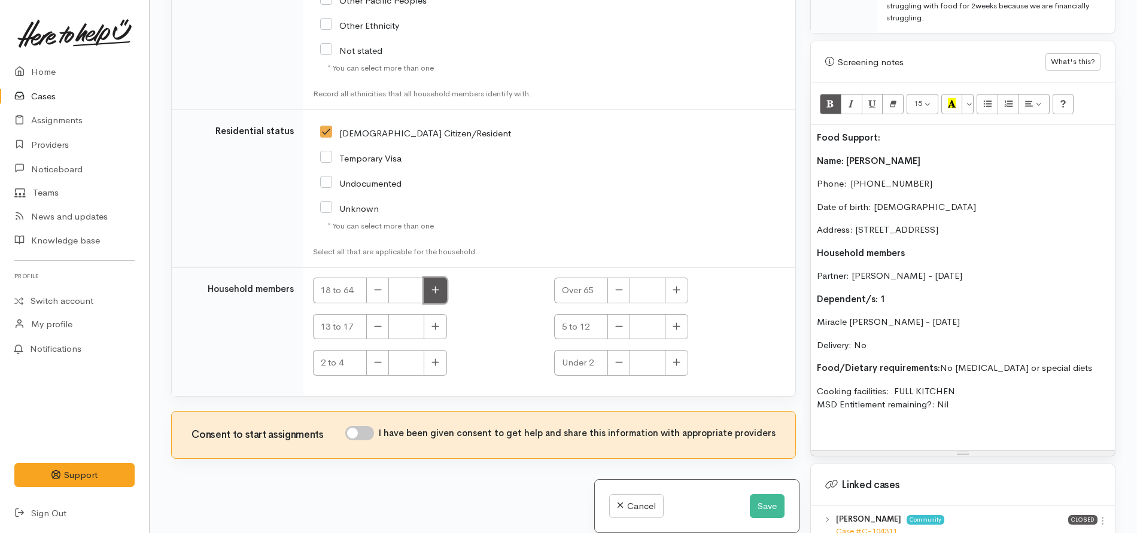
click at [433, 282] on button "button" at bounding box center [435, 291] width 23 height 26
type input "2"
click at [433, 361] on icon "button" at bounding box center [436, 362] width 8 height 9
type input "1"
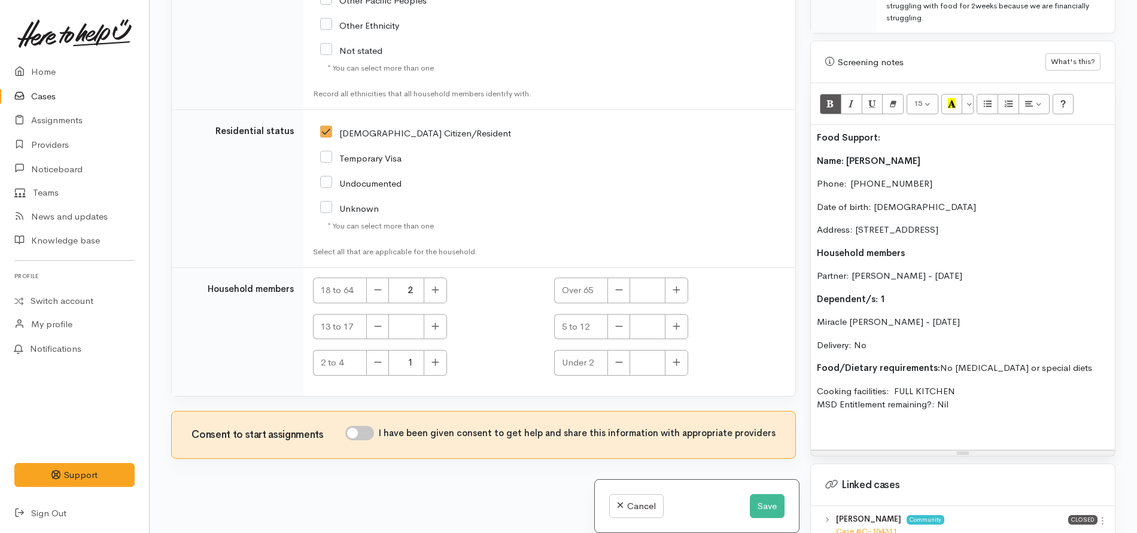
click at [360, 394] on input "I have been given consent to get help and share this information with appropria…" at bounding box center [359, 433] width 29 height 14
checkbox input "true"
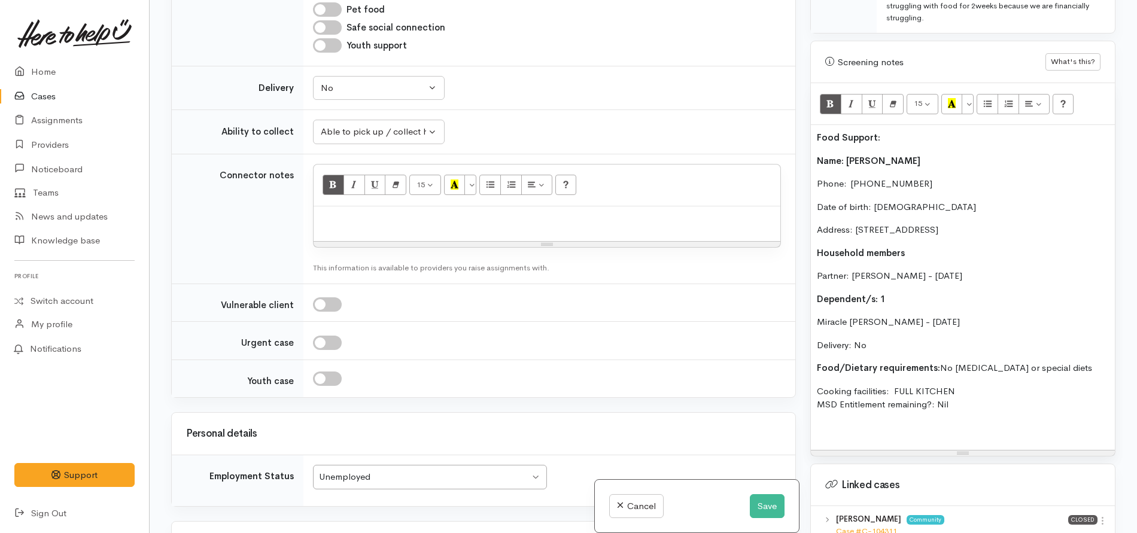
scroll to position [1147, 0]
drag, startPoint x: 967, startPoint y: 383, endPoint x: 798, endPoint y: 135, distance: 299.8
click at [798, 135] on div "Related cases There are other cases potentially from the same person, address o…" at bounding box center [643, 266] width 959 height 533
copy div "Name: Pamela Nielsen Phone:  0225881399 Date of birth: 12/09/1991 Address: 5 So…"
click at [463, 227] on div at bounding box center [547, 224] width 467 height 35
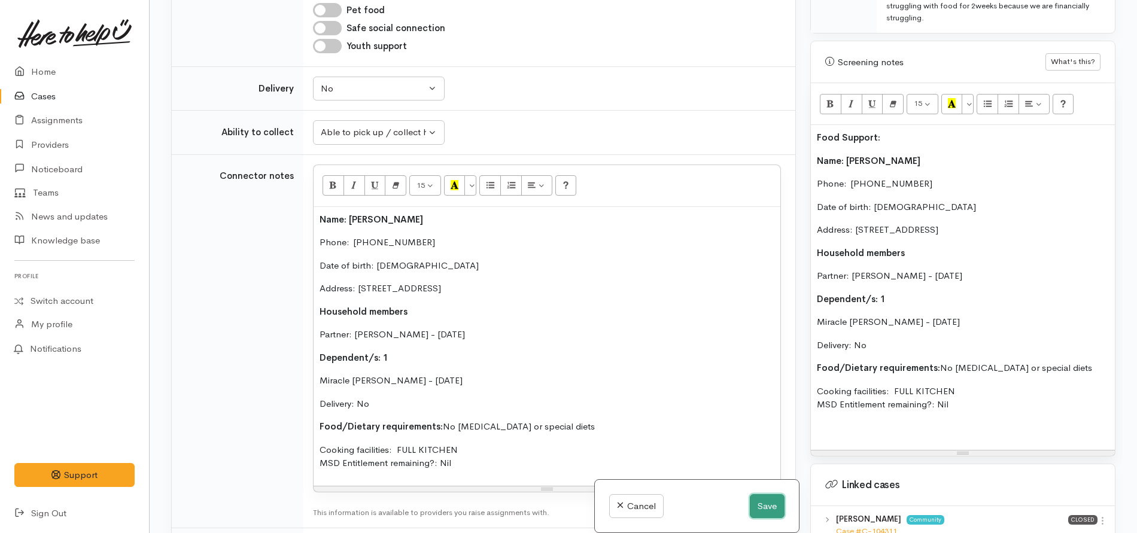
click at [764, 394] on button "Save" at bounding box center [767, 506] width 35 height 25
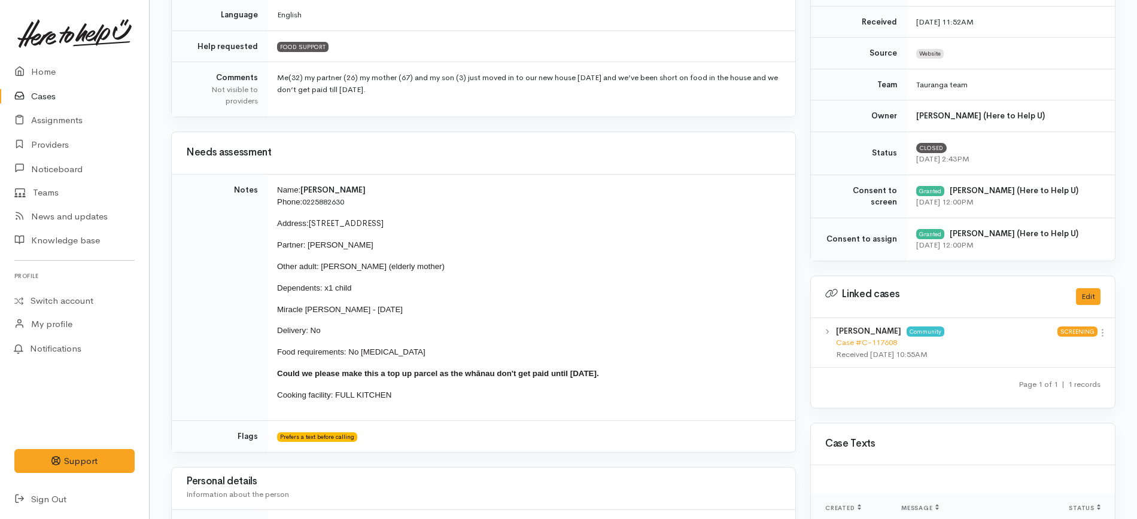
scroll to position [333, 0]
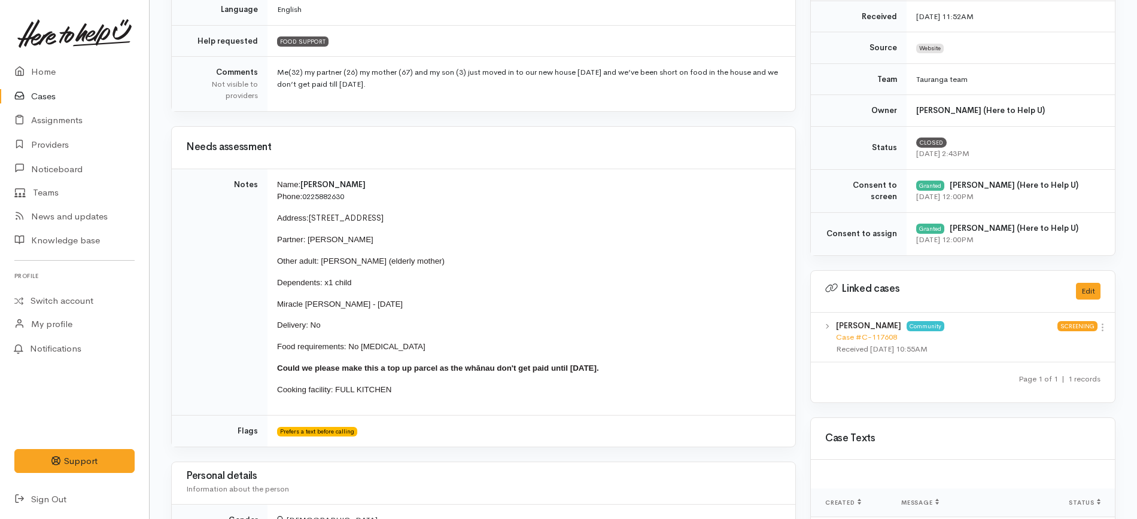
drag, startPoint x: 423, startPoint y: 394, endPoint x: 271, endPoint y: 182, distance: 261.2
click at [271, 182] on td "Name: Pamela Nielsen Phone: 0225882630 Address: 42A Osprey Drive, Welcome Bay P…" at bounding box center [532, 292] width 528 height 247
copy td "Name: Pamela Nielsen Phone: 0225882630 Address: 42A Osprey Drive, Welcome Bay P…"
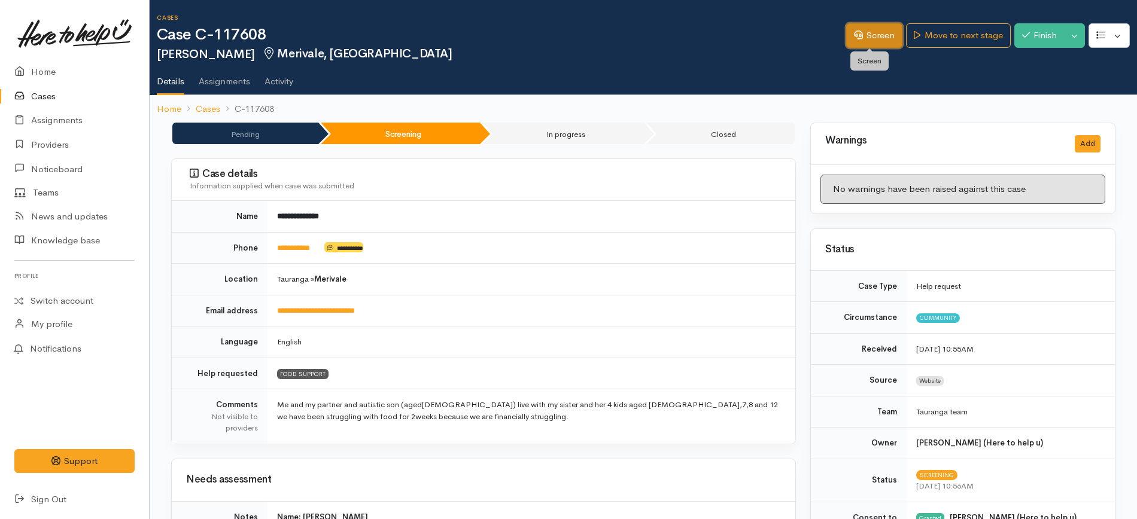
click at [860, 24] on link "Screen" at bounding box center [874, 35] width 56 height 25
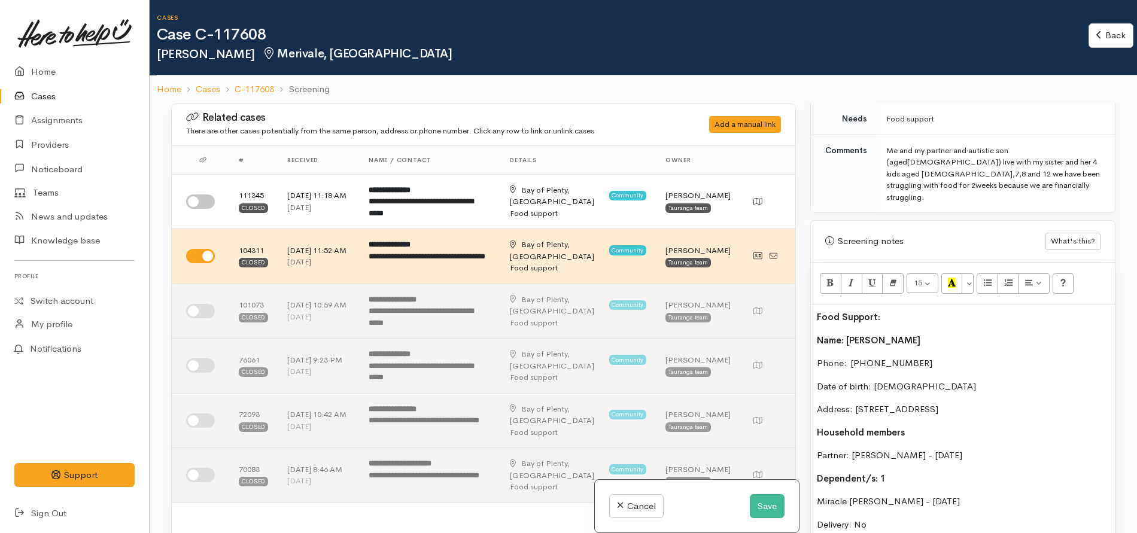
scroll to position [650, 0]
click at [818, 333] on b "Name: Pamela Nielsen" at bounding box center [869, 338] width 104 height 11
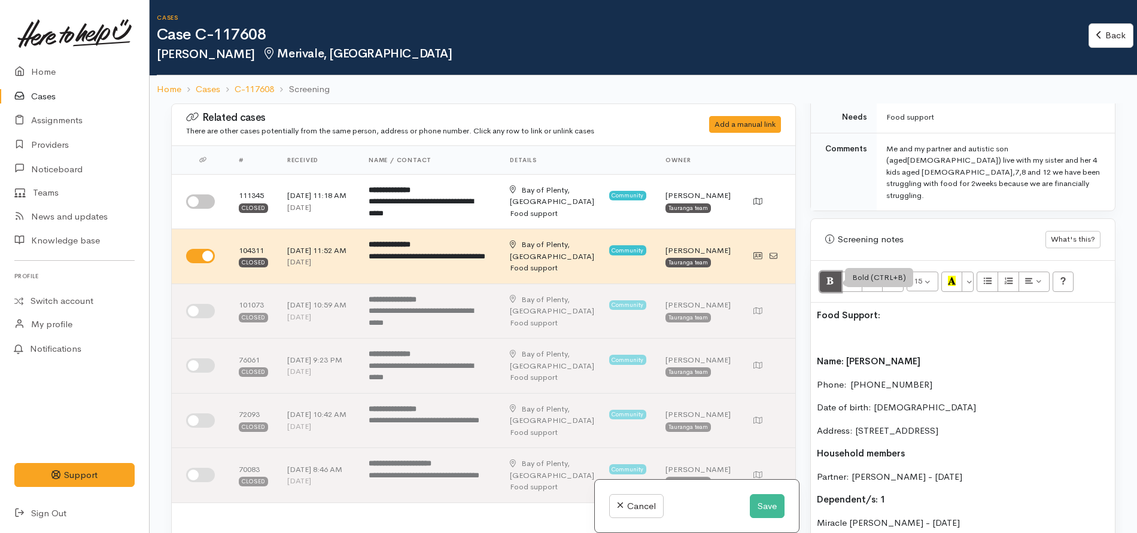
click at [827, 276] on icon "Bold (CTRL+B)" at bounding box center [831, 281] width 8 height 10
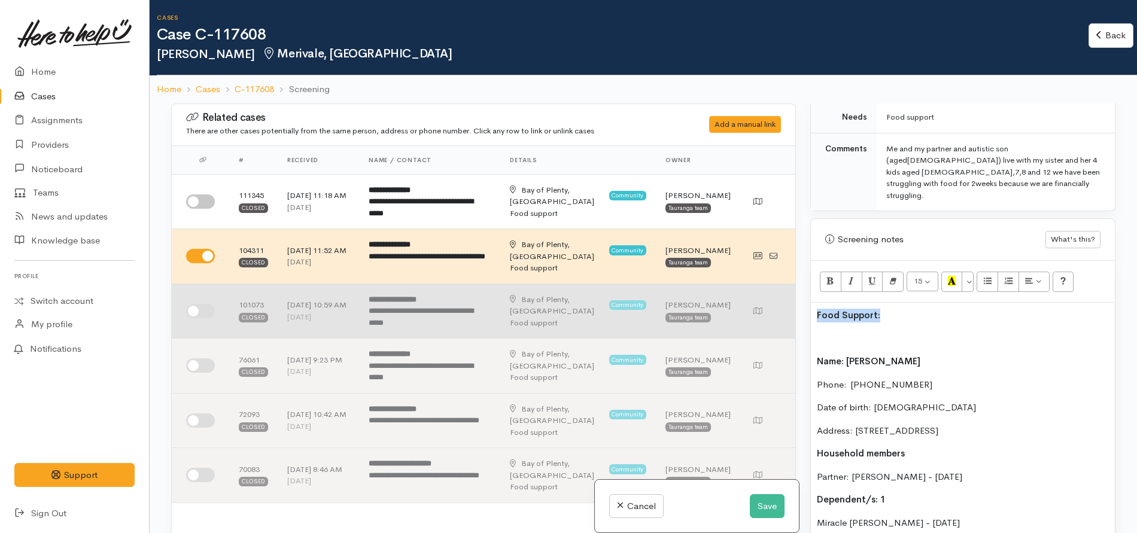
drag, startPoint x: 910, startPoint y: 293, endPoint x: 768, endPoint y: 308, distance: 143.2
click at [768, 308] on div "Related cases There are other cases potentially from the same person, address o…" at bounding box center [643, 370] width 959 height 533
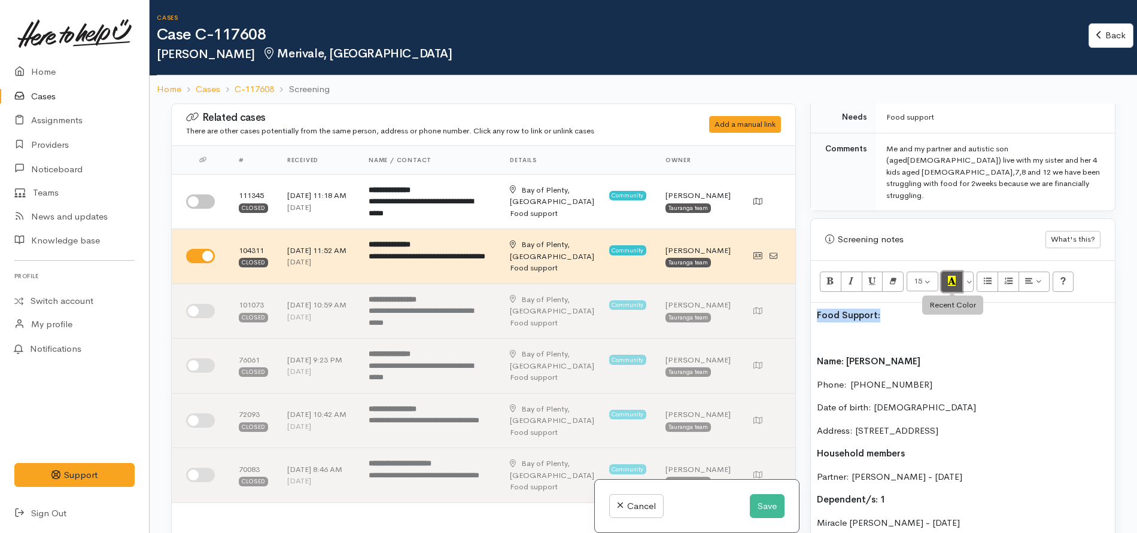
click at [956, 276] on icon "Recent Color" at bounding box center [952, 281] width 8 height 10
click at [824, 332] on p at bounding box center [963, 339] width 292 height 14
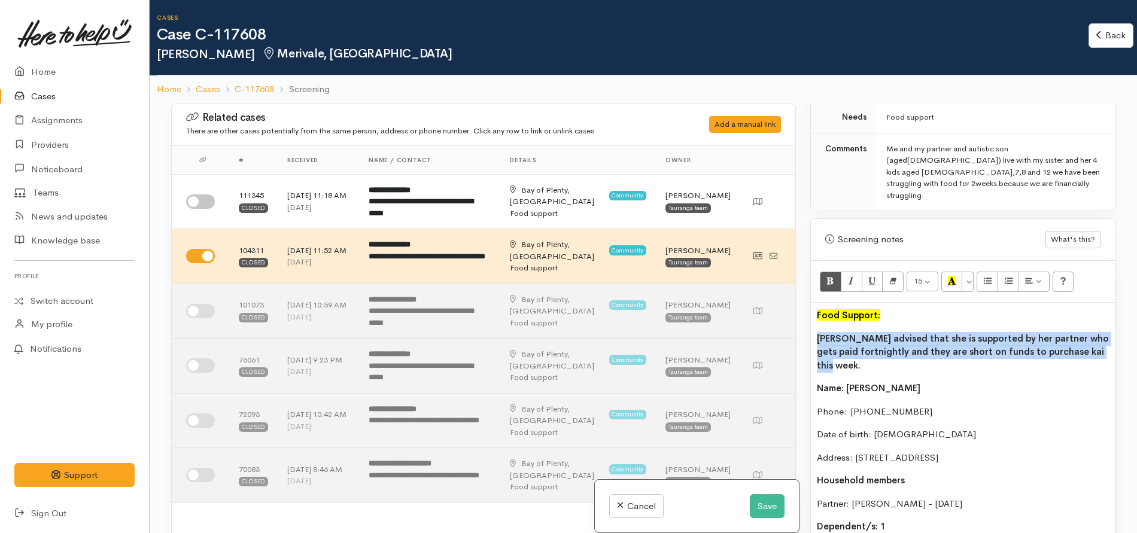
drag, startPoint x: 1099, startPoint y: 339, endPoint x: 805, endPoint y: 323, distance: 294.3
click at [805, 323] on div "Warnings Add No warnings have been raised against this case Add Warning Title ●…" at bounding box center [963, 370] width 320 height 533
click at [827, 276] on icon "Bold (CTRL+B)" at bounding box center [831, 281] width 8 height 10
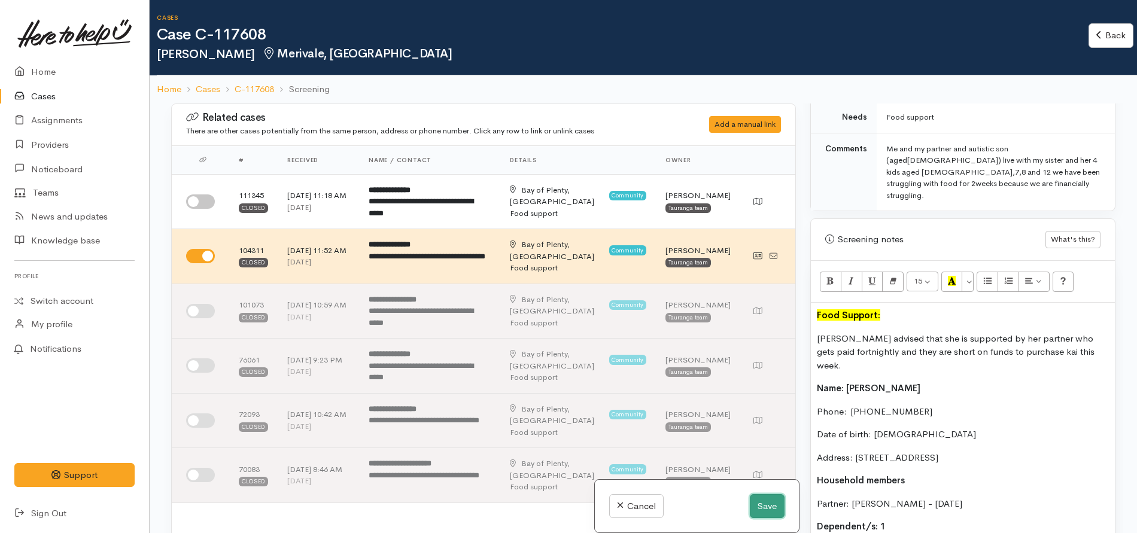
click at [757, 508] on button "Save" at bounding box center [767, 506] width 35 height 25
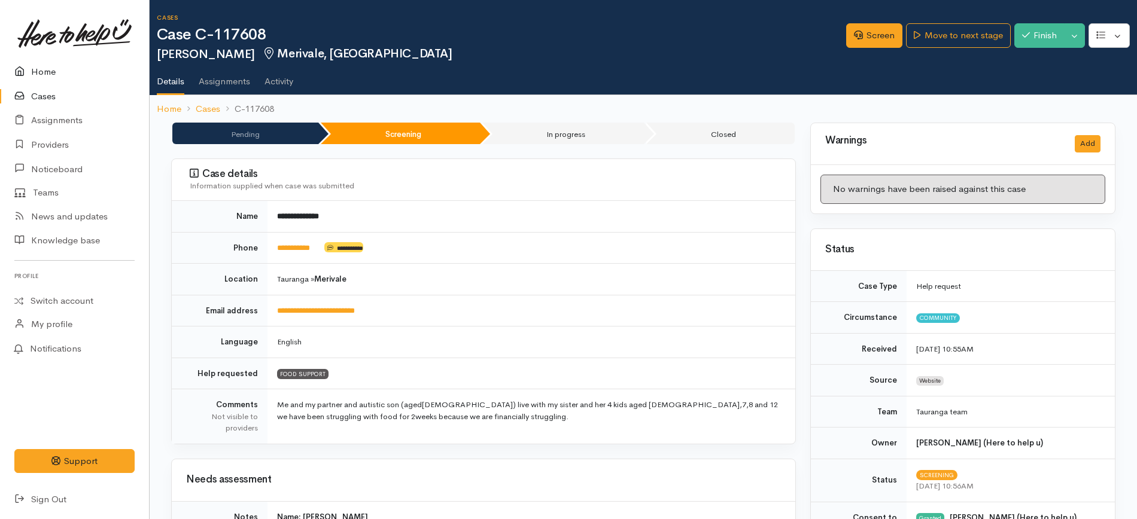
click at [42, 77] on link "Home" at bounding box center [74, 72] width 149 height 25
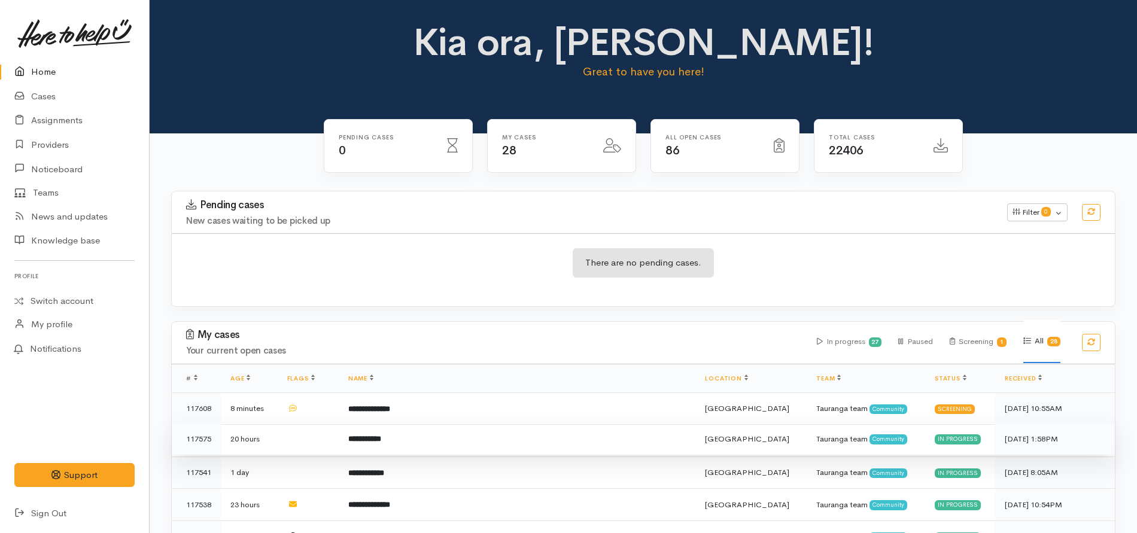
click at [421, 448] on td "**********" at bounding box center [517, 439] width 357 height 32
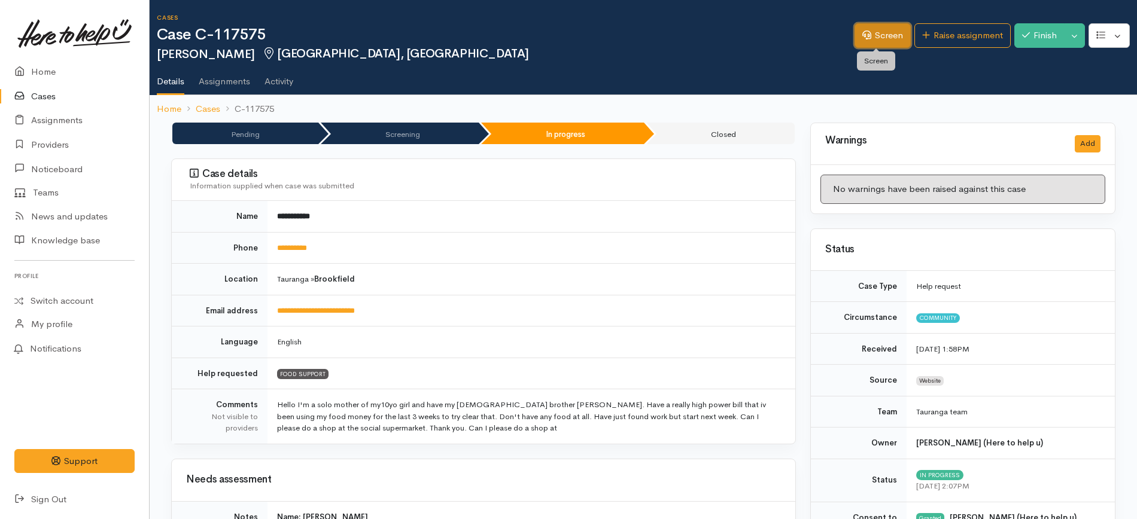
click at [869, 30] on link "Screen" at bounding box center [883, 35] width 56 height 25
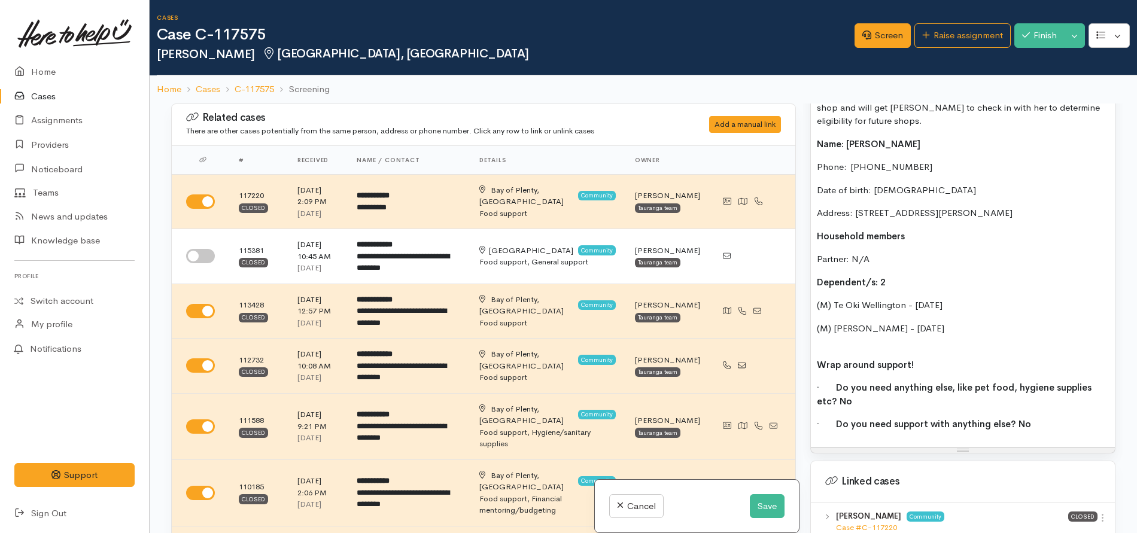
scroll to position [969, 0]
click at [41, 75] on link "Home" at bounding box center [74, 72] width 149 height 25
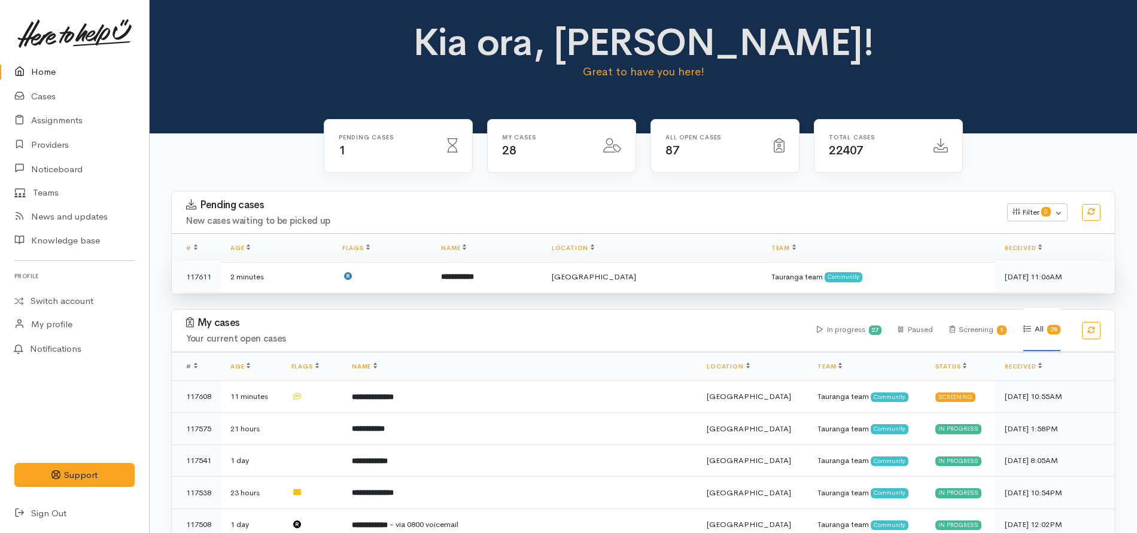
click at [412, 279] on td at bounding box center [382, 277] width 99 height 32
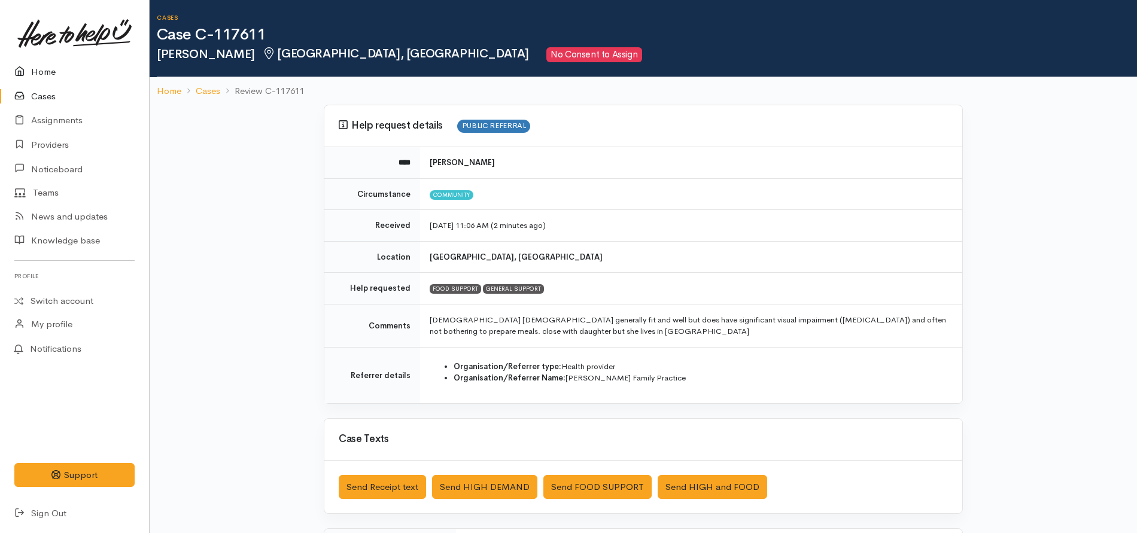
click at [45, 67] on link "Home" at bounding box center [74, 72] width 149 height 25
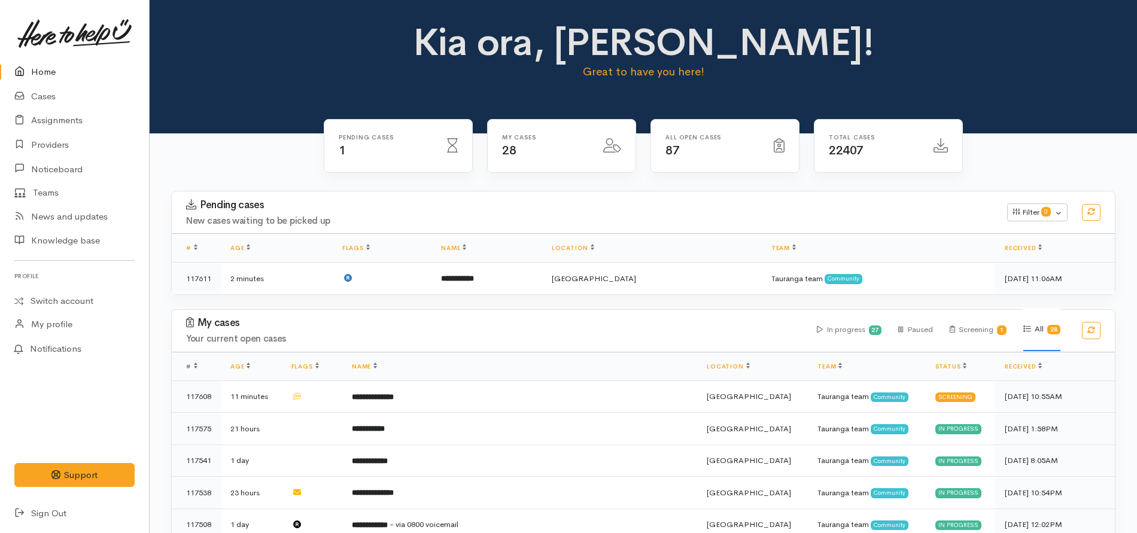
scroll to position [199, 0]
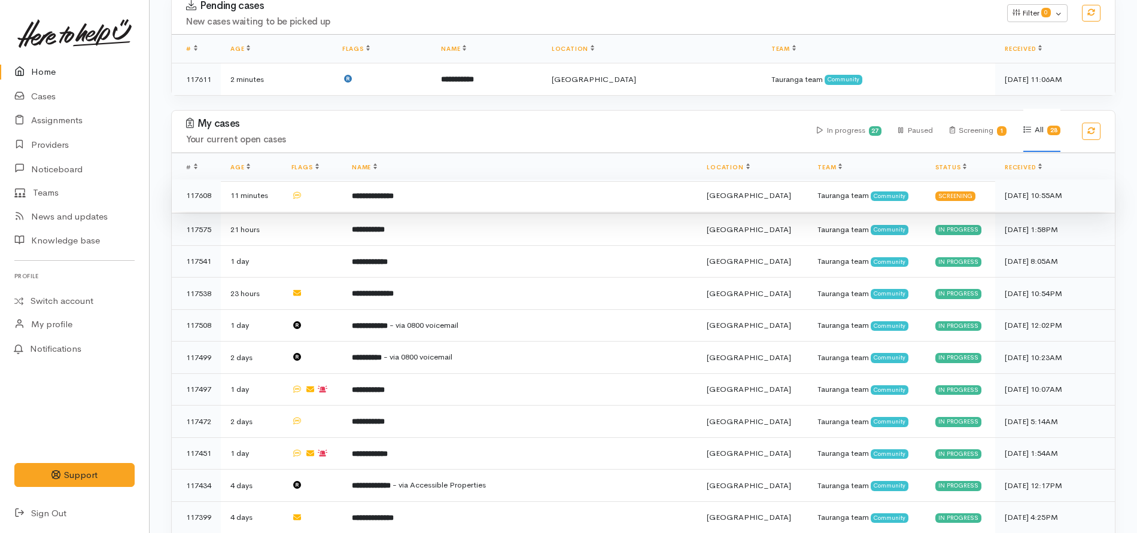
click at [394, 198] on b "**********" at bounding box center [373, 196] width 42 height 8
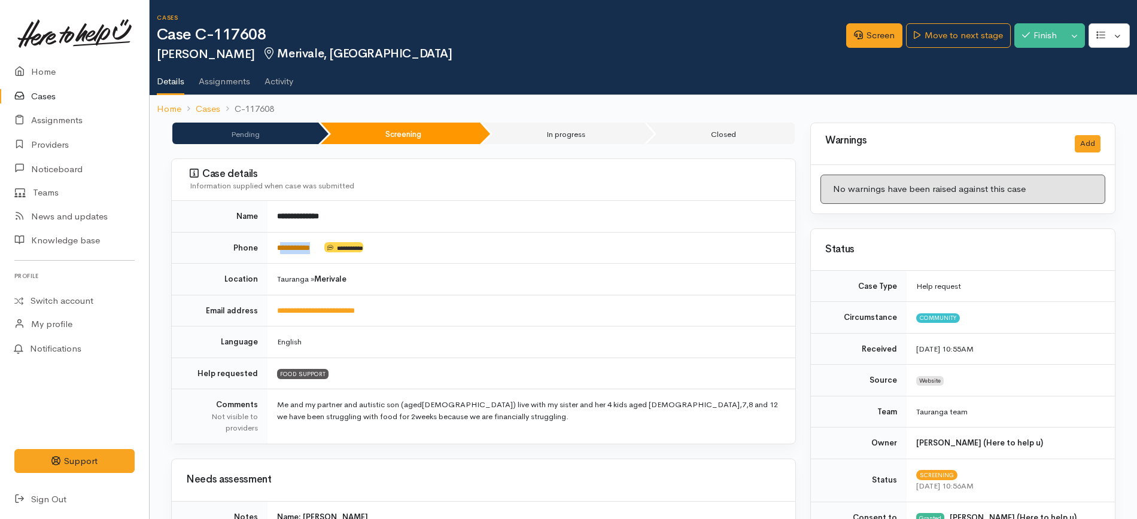
drag, startPoint x: 321, startPoint y: 252, endPoint x: 280, endPoint y: 249, distance: 40.8
click at [280, 249] on td "**********" at bounding box center [532, 248] width 528 height 32
copy link "*********"
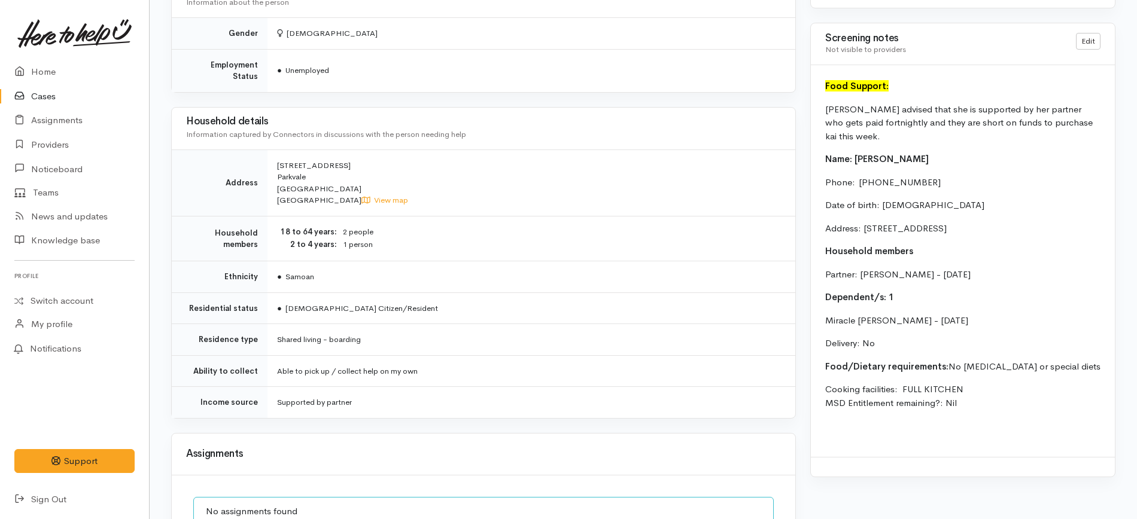
scroll to position [991, 0]
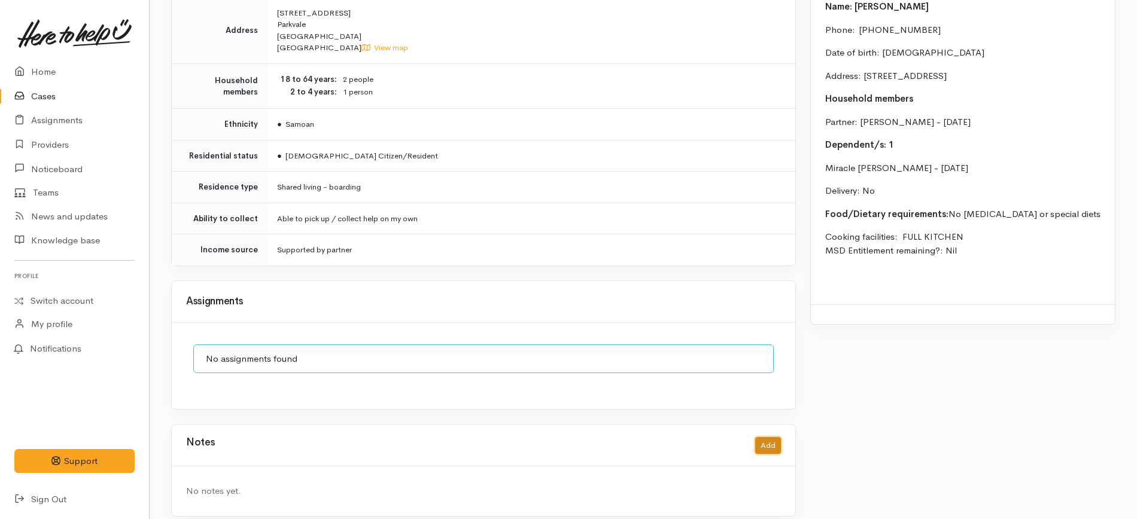
click at [765, 437] on button "Add" at bounding box center [768, 445] width 26 height 17
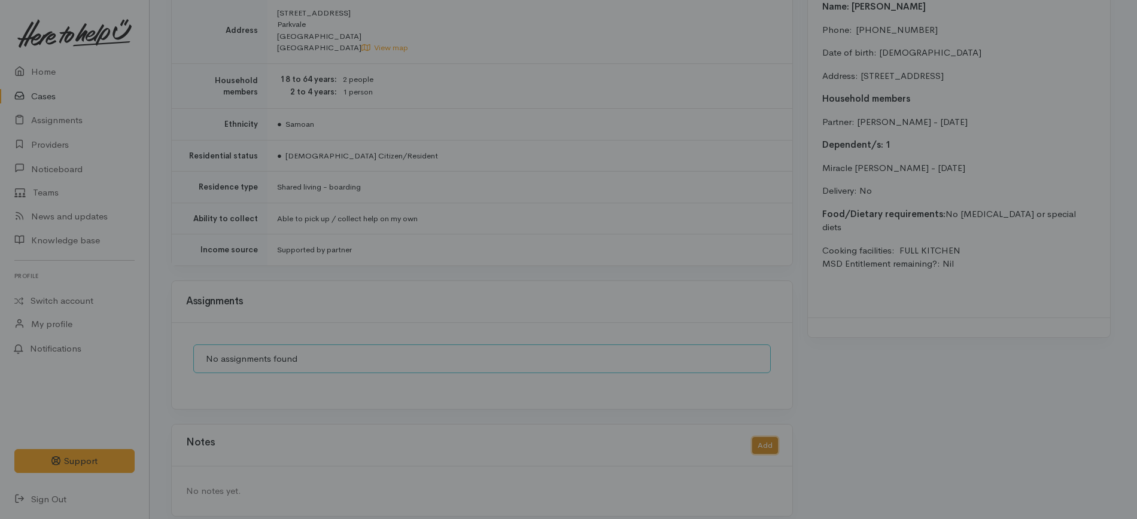
scroll to position [977, 0]
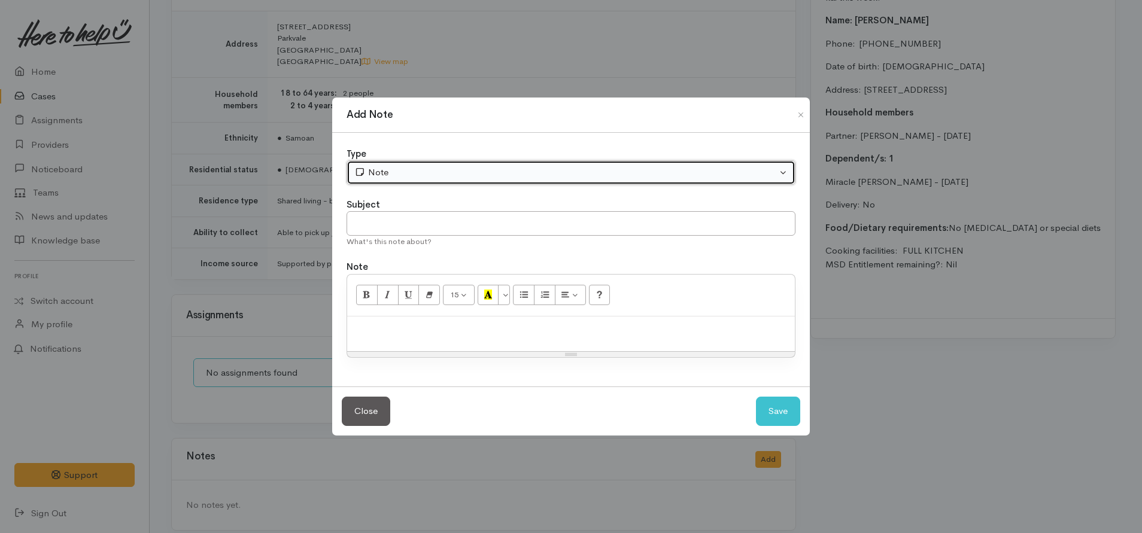
click at [430, 177] on div "Note" at bounding box center [565, 173] width 423 height 14
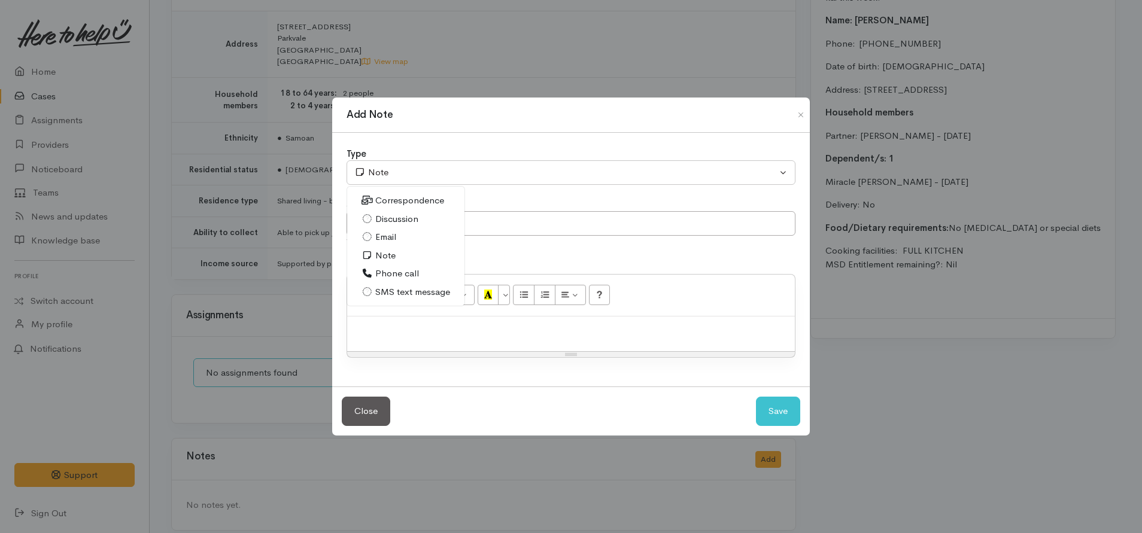
click at [402, 296] on span "SMS text message" at bounding box center [412, 292] width 75 height 14
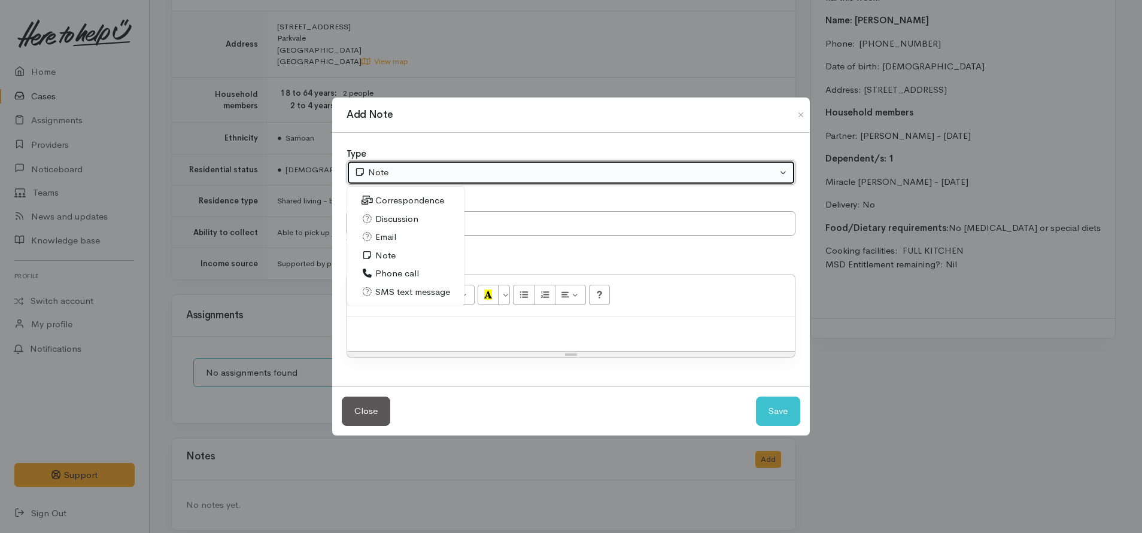
select select "5"
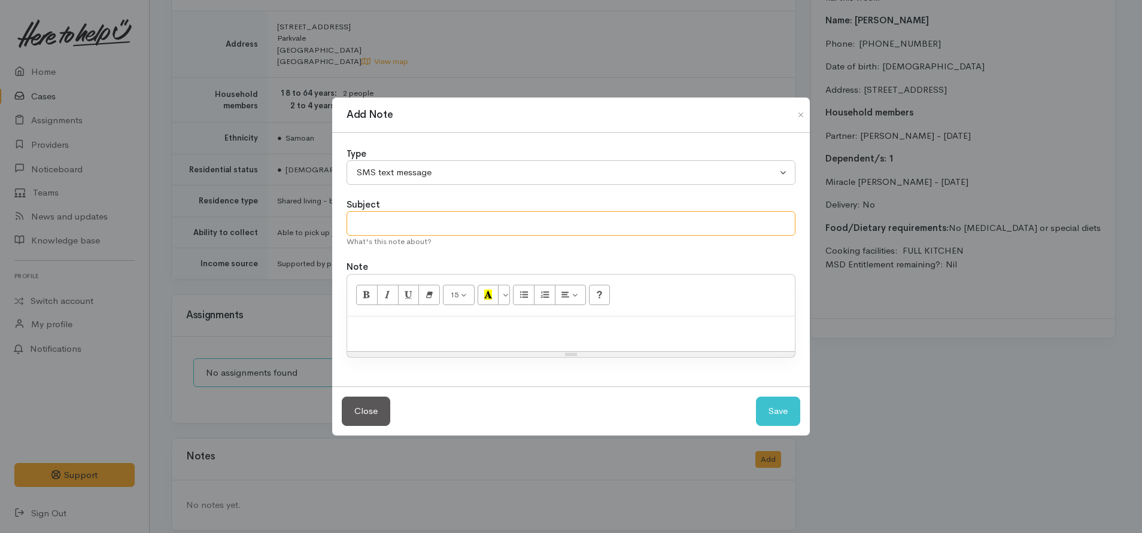
click at [405, 217] on input "text" at bounding box center [571, 223] width 449 height 25
type input "Provider details"
paste div
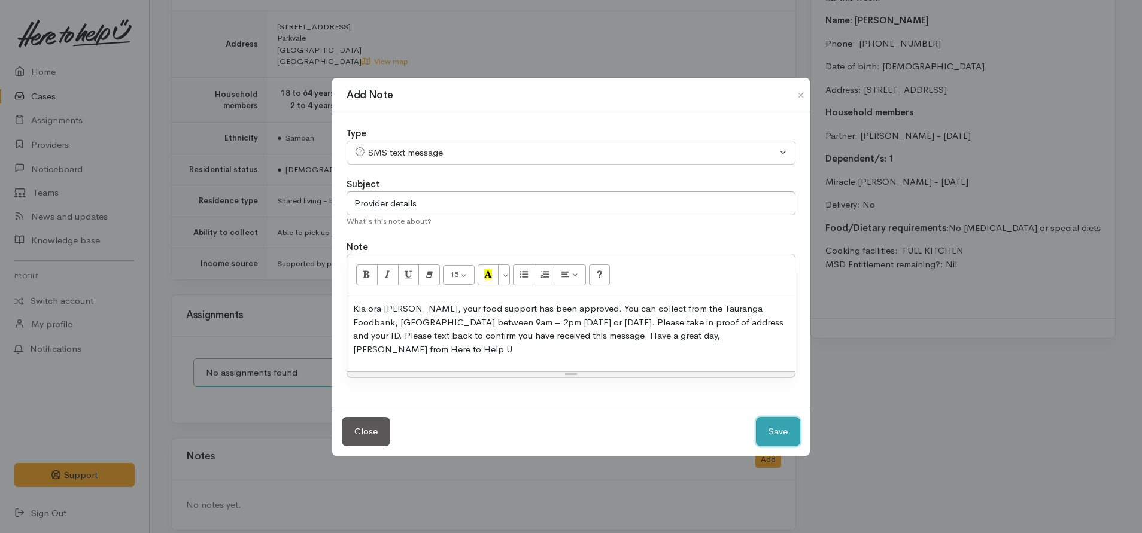
click at [798, 417] on button "Save" at bounding box center [778, 431] width 44 height 29
select select "1"
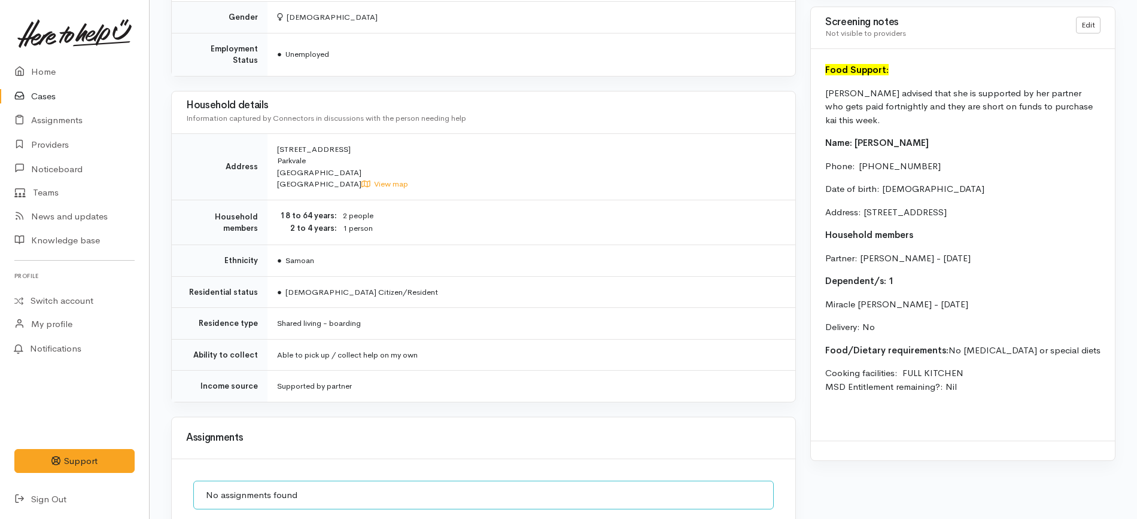
scroll to position [852, 0]
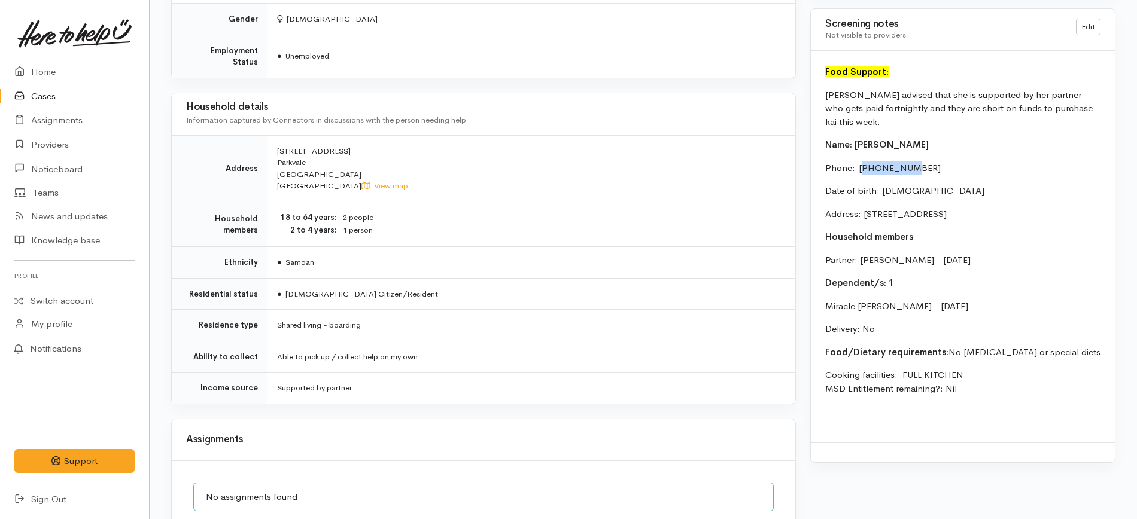
drag, startPoint x: 910, startPoint y: 149, endPoint x: 864, endPoint y: 152, distance: 46.2
click at [864, 162] on p "Phone:  0225881399" at bounding box center [962, 169] width 275 height 14
copy p "225881399"
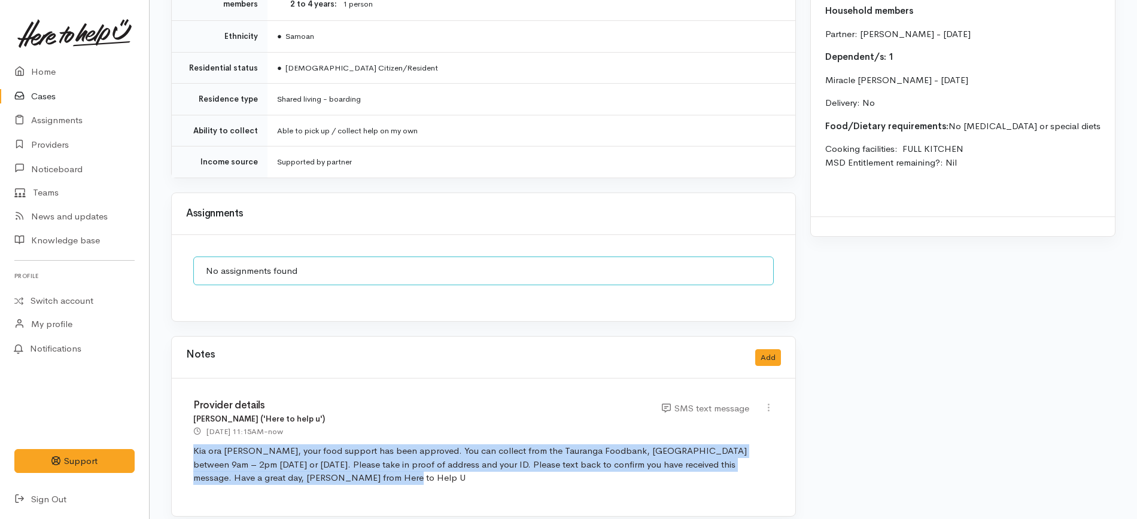
drag, startPoint x: 306, startPoint y: 467, endPoint x: 182, endPoint y: 439, distance: 127.6
click at [182, 439] on div "Provider details Karli Morris ('Here to help u') 10 Sep 2025 11:15AM - now SMS …" at bounding box center [484, 447] width 624 height 137
copy p "Kia ora Pamela, your food support has been approved. You can collect from the T…"
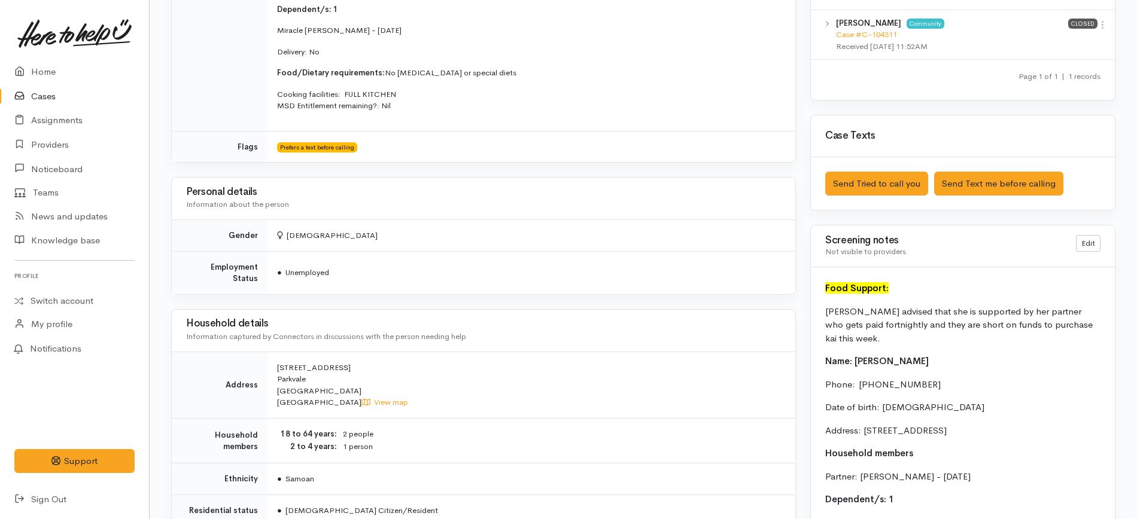
scroll to position [640, 0]
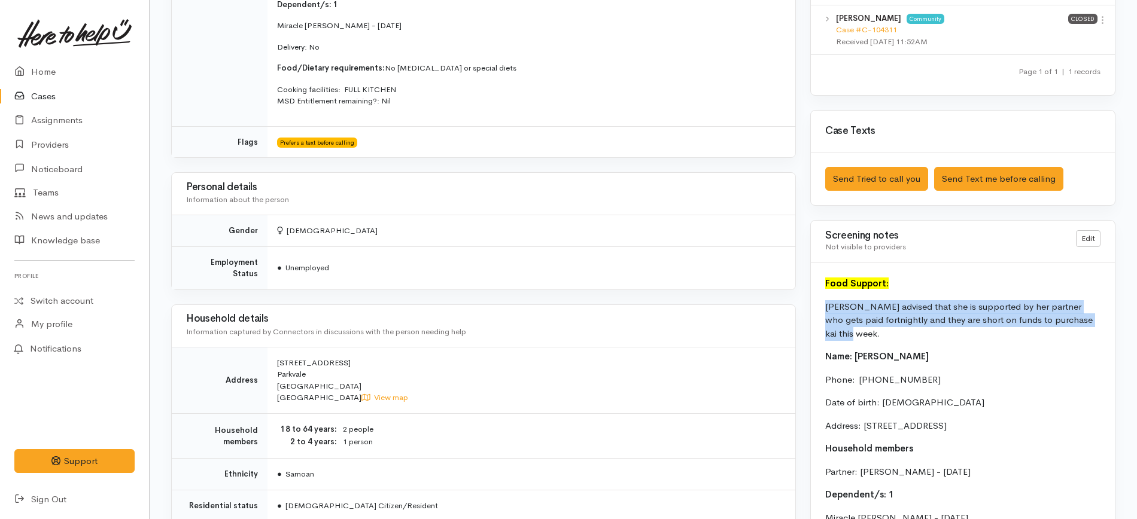
drag, startPoint x: 1098, startPoint y: 318, endPoint x: 818, endPoint y: 310, distance: 280.2
click at [818, 310] on div "Food Support: Pamela advised that she is supported by her partner who gets paid…" at bounding box center [963, 459] width 304 height 392
copy p "Pamela advised that she is supported by her partner who gets paid fortnightly a…"
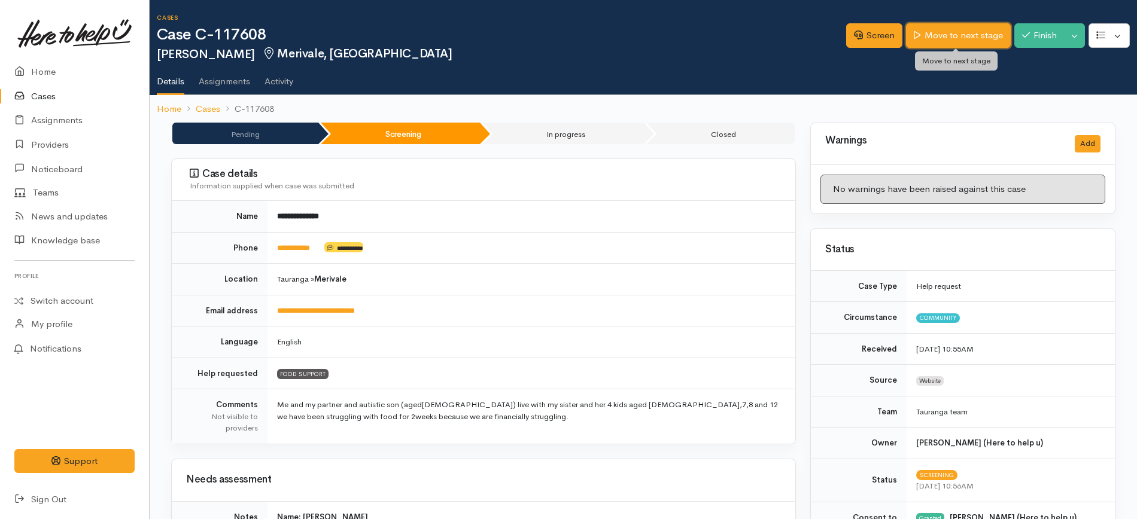
click at [943, 31] on link "Move to next stage" at bounding box center [958, 35] width 104 height 25
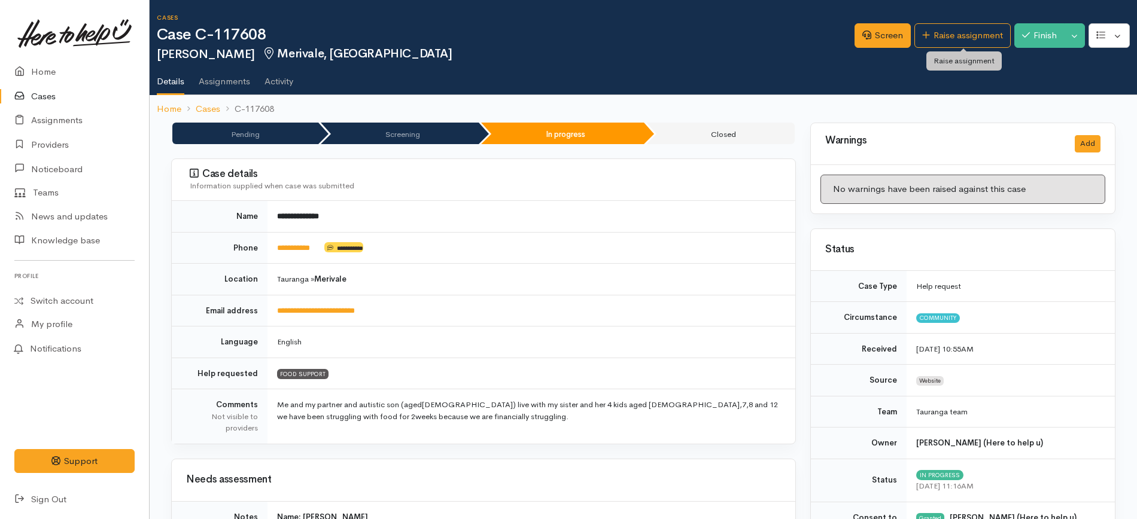
click at [967, 35] on link "Raise assignment" at bounding box center [962, 35] width 96 height 25
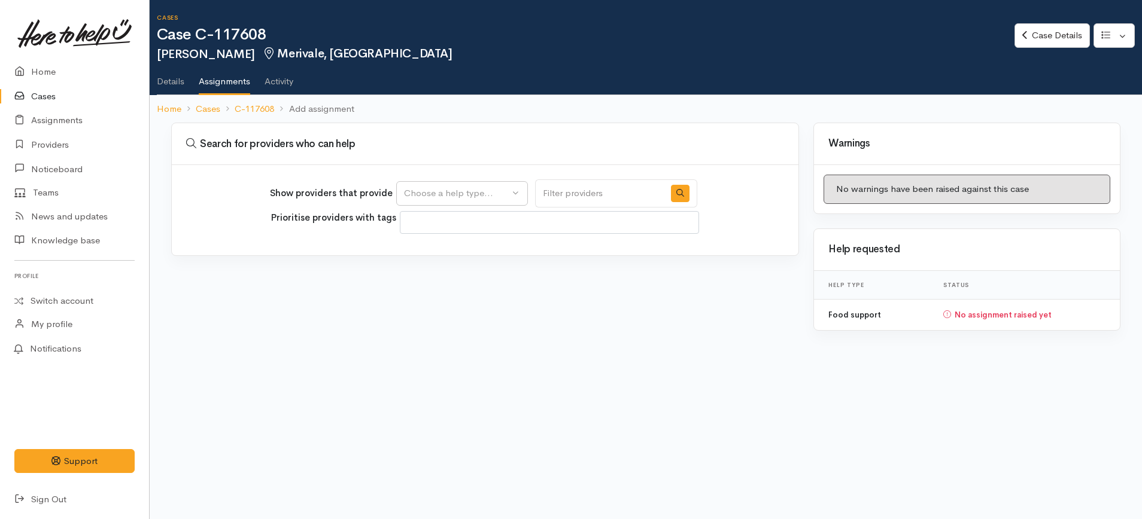
select select
click at [461, 199] on div "Choose a help type..." at bounding box center [456, 194] width 105 height 14
click at [439, 250] on span "Food support" at bounding box center [439, 251] width 56 height 14
select select "3"
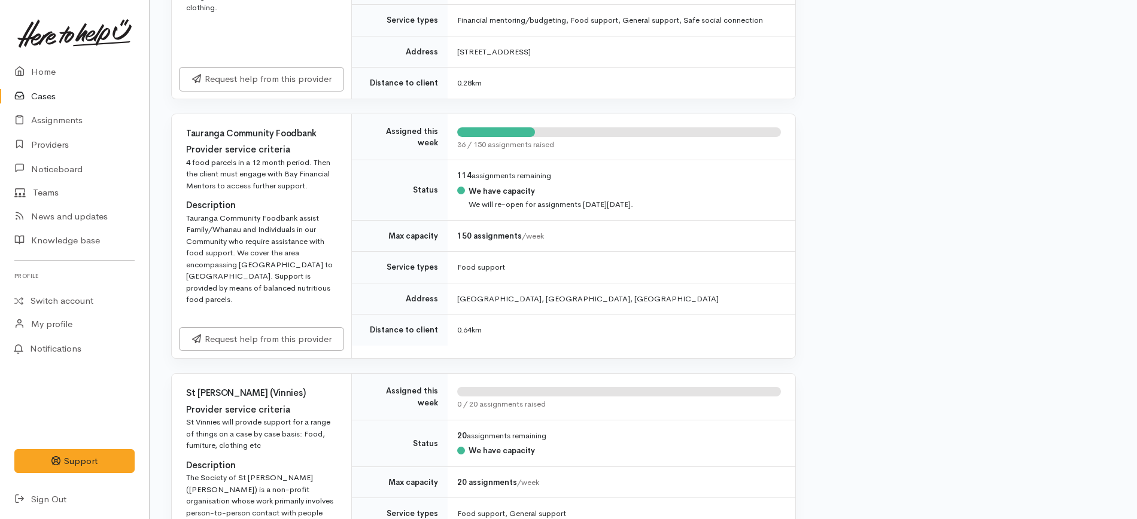
scroll to position [625, 0]
click at [247, 325] on link "Request help from this provider" at bounding box center [261, 337] width 165 height 25
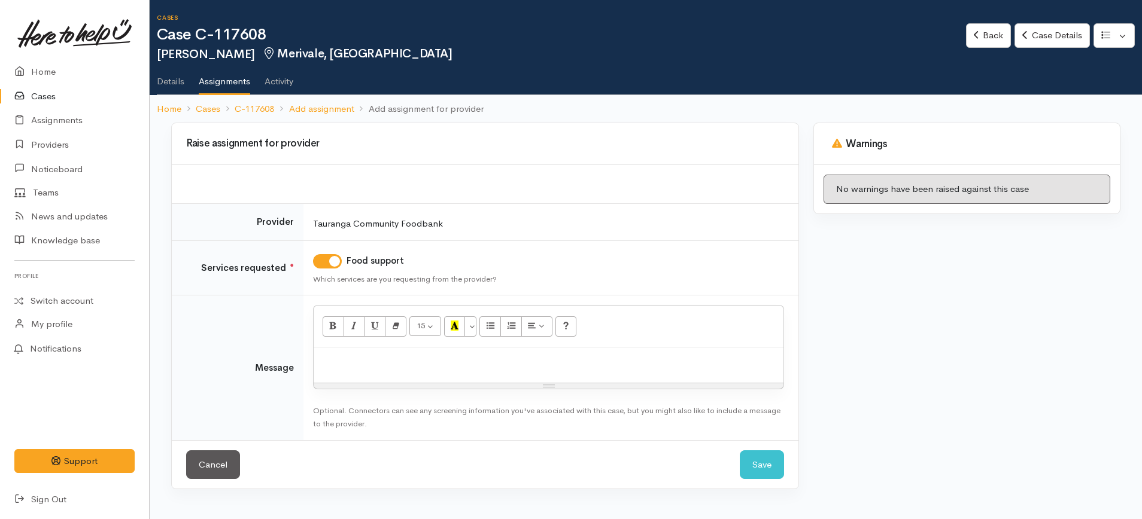
click at [387, 363] on p at bounding box center [549, 361] width 458 height 14
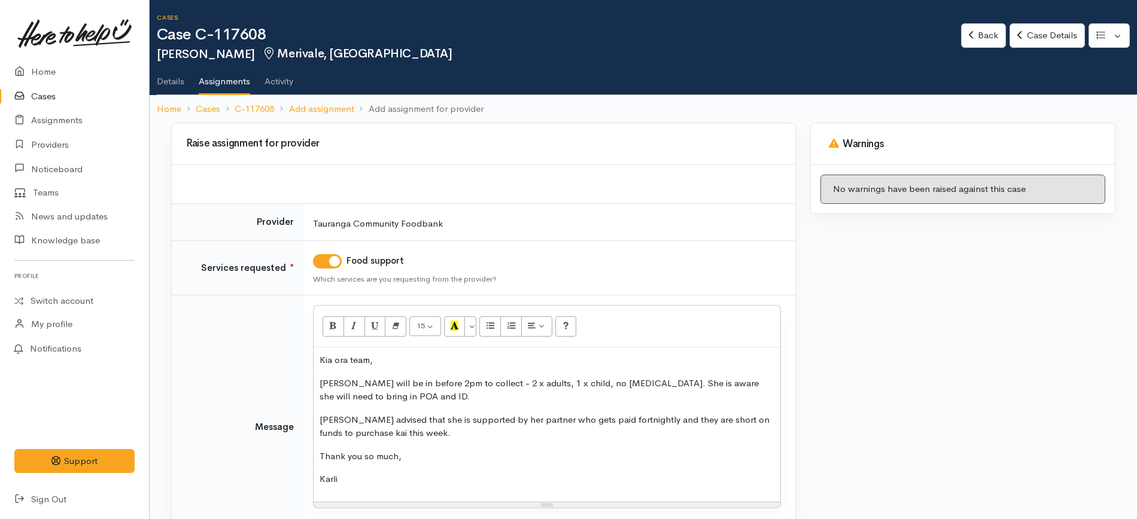
scroll to position [104, 0]
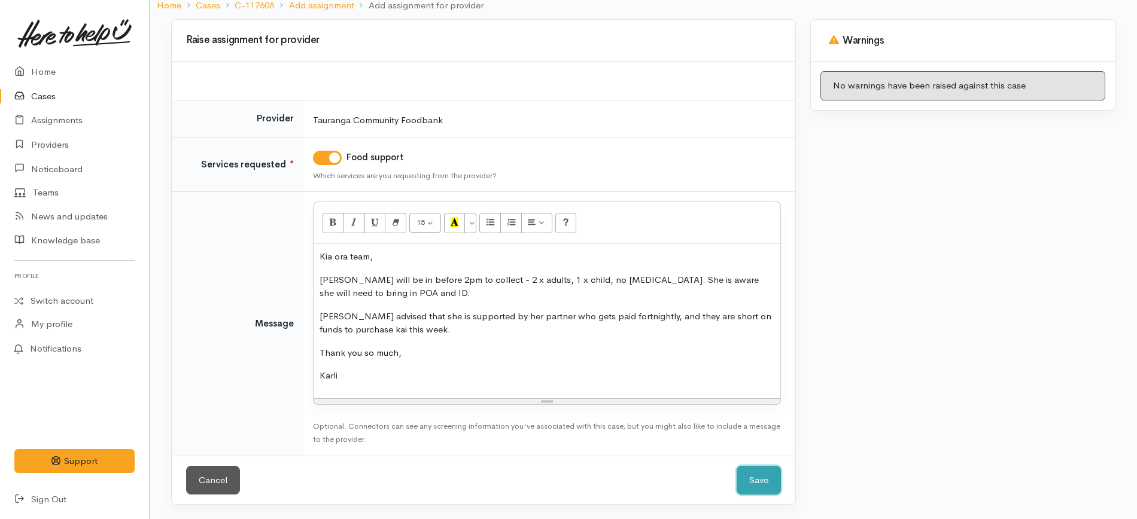
click at [764, 469] on button "Save" at bounding box center [759, 480] width 44 height 29
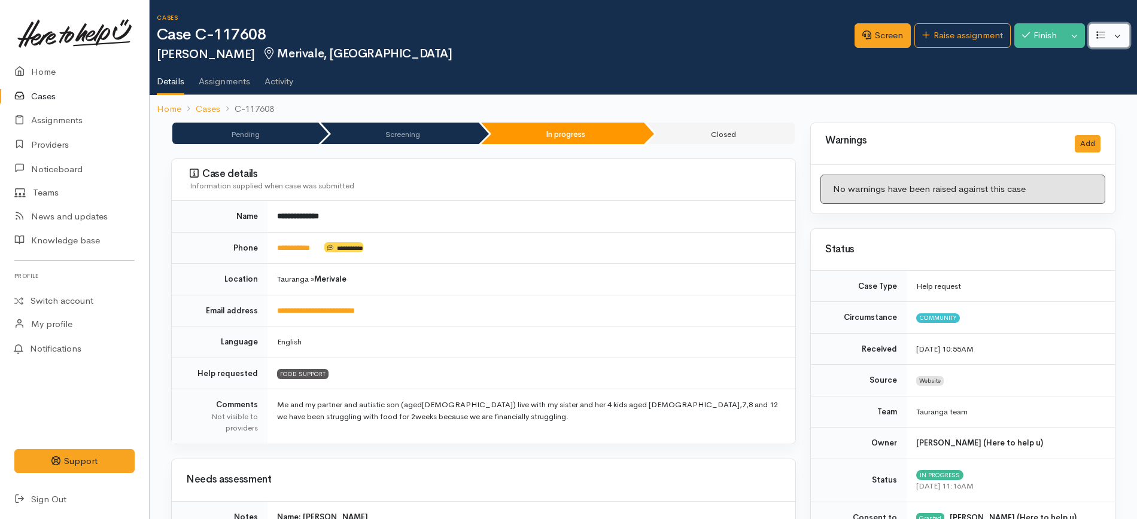
click at [1116, 37] on button "button" at bounding box center [1109, 35] width 41 height 25
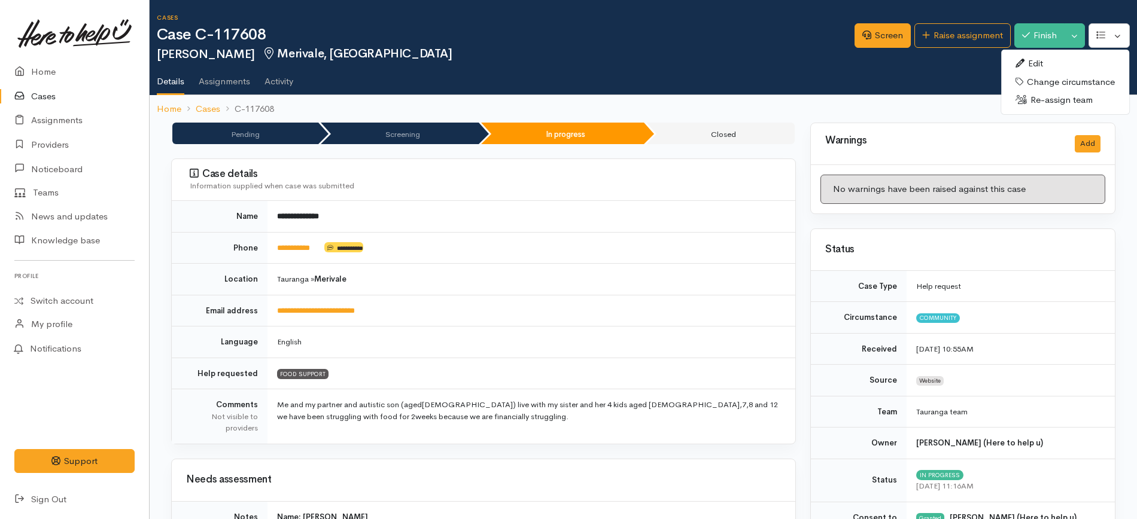
click at [1032, 60] on link "Edit" at bounding box center [1065, 63] width 128 height 19
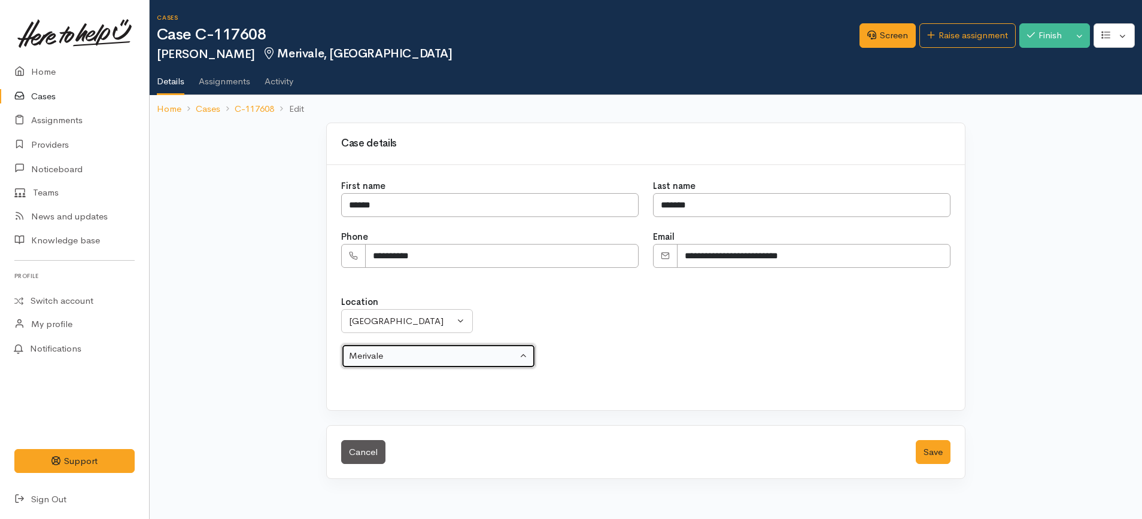
drag, startPoint x: 400, startPoint y: 347, endPoint x: 487, endPoint y: 353, distance: 87.6
click at [487, 353] on button "Merivale" at bounding box center [438, 356] width 195 height 25
select select "65"
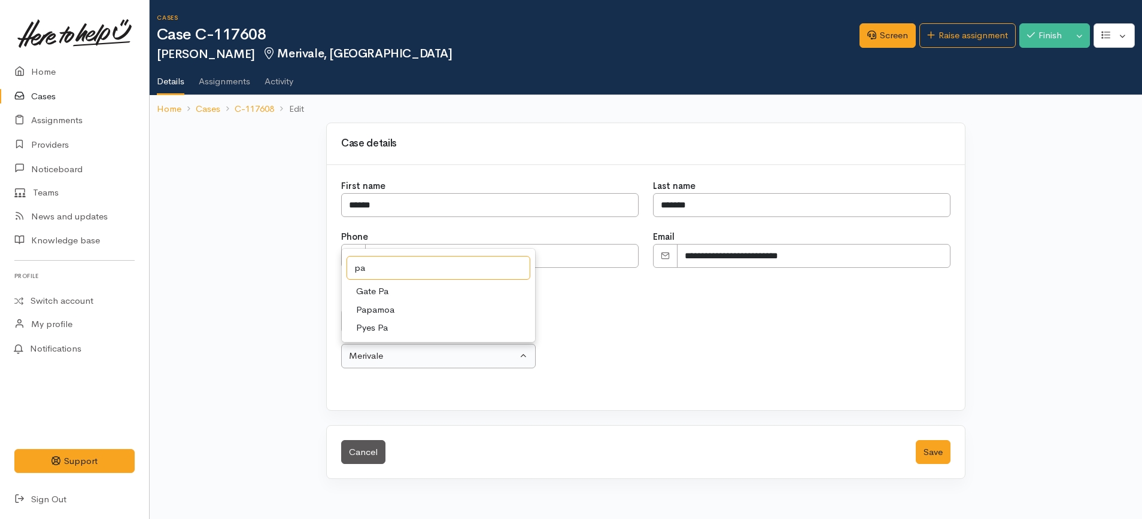
type input "p"
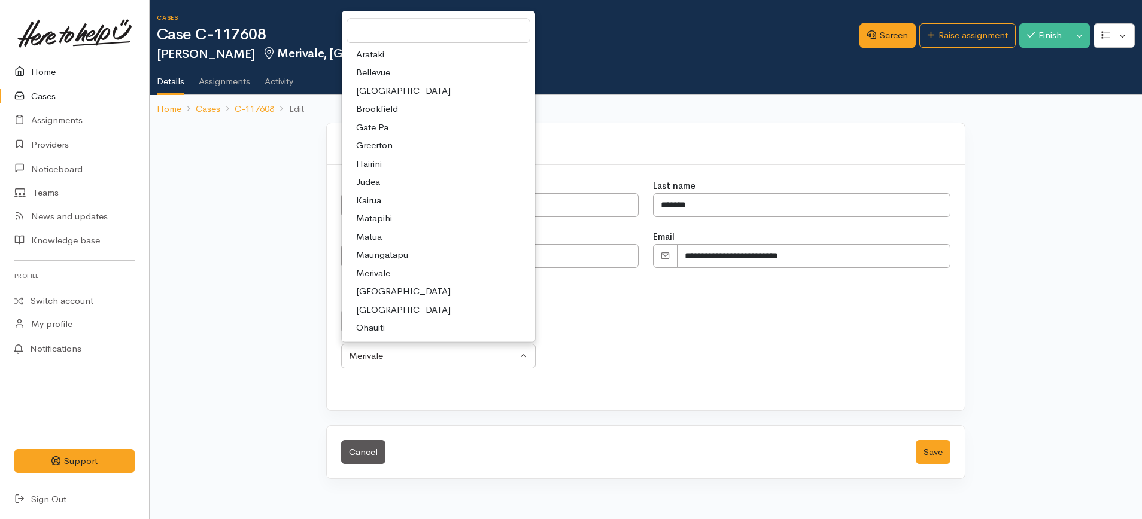
click at [27, 65] on icon at bounding box center [22, 72] width 17 height 15
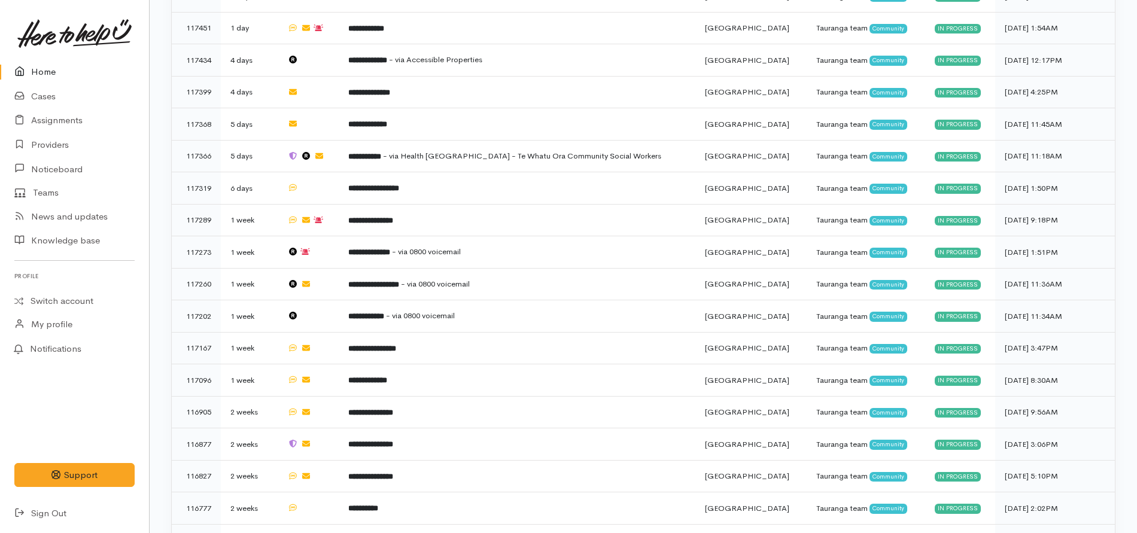
scroll to position [642, 0]
